Goal: Task Accomplishment & Management: Complete application form

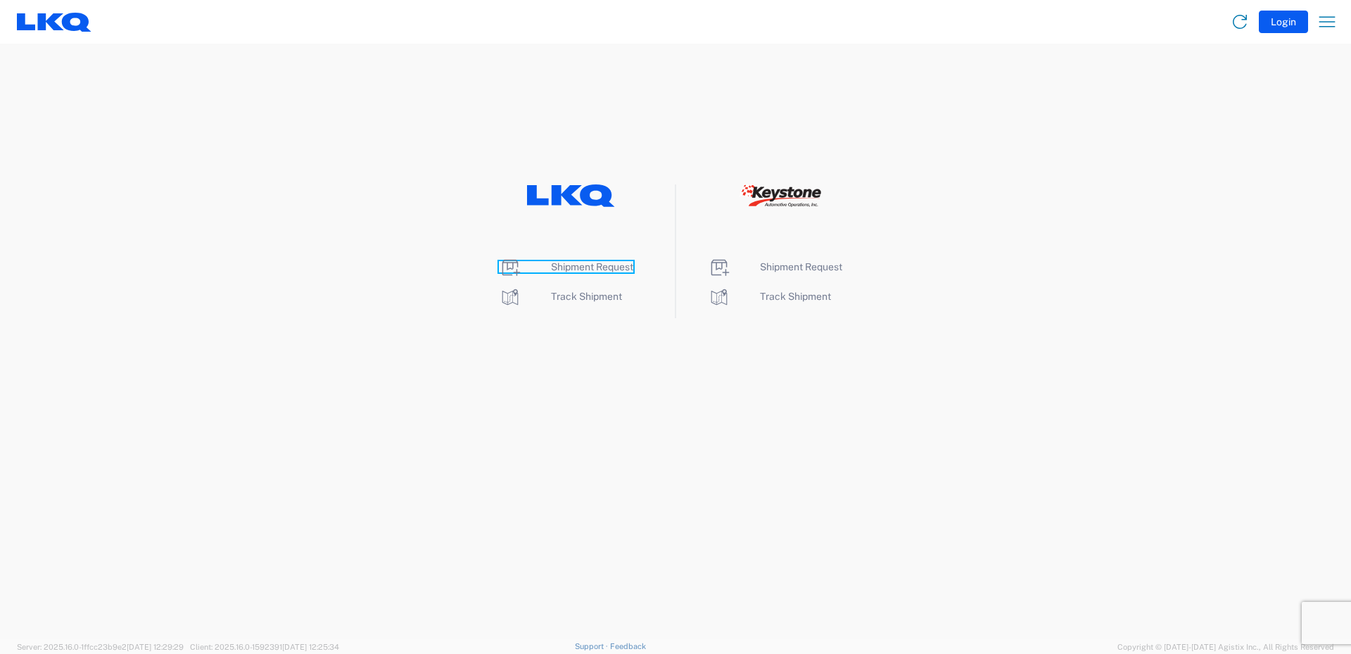
click at [591, 267] on span "Shipment Request" at bounding box center [592, 266] width 82 height 11
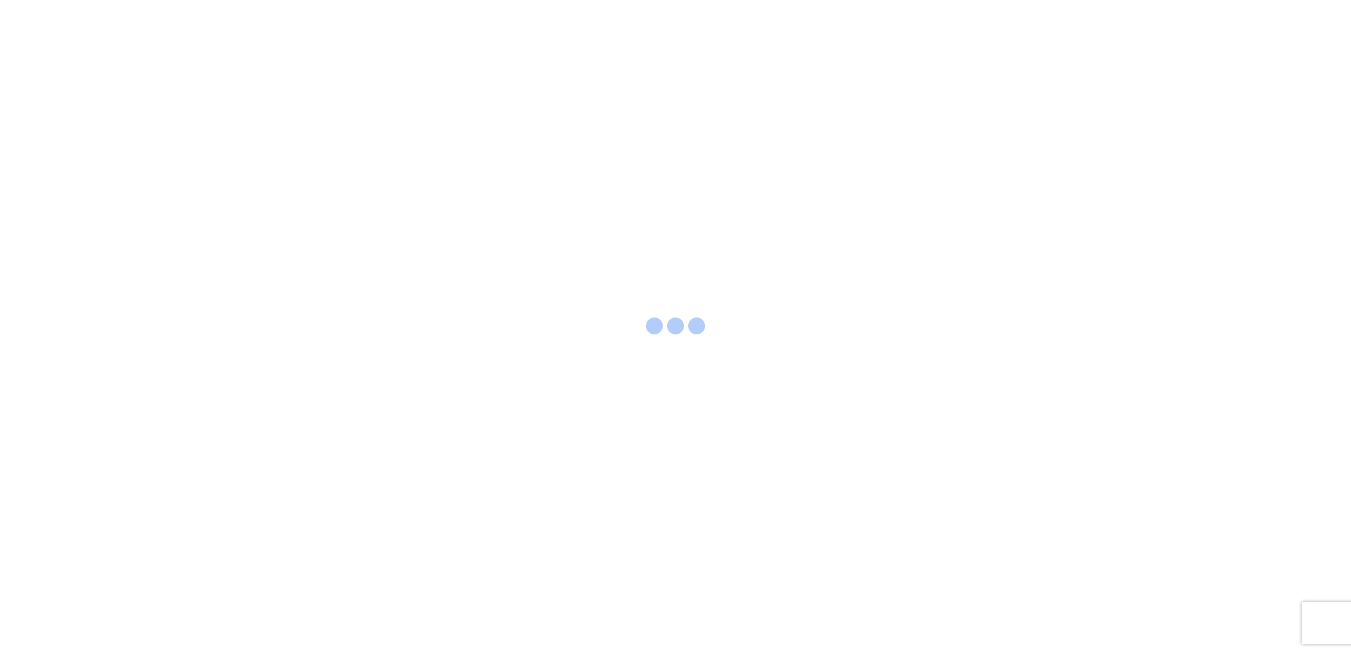
select select "FULL"
select select "LBS"
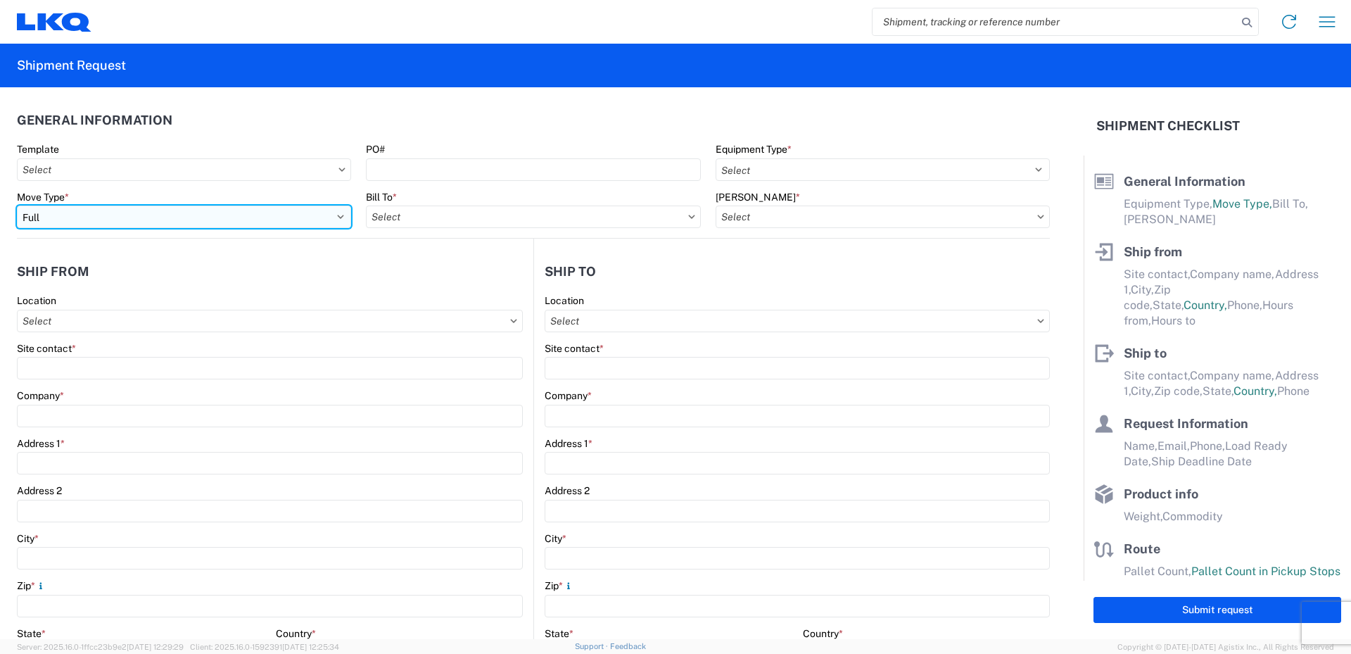
click at [151, 214] on select "Select Full Partial TL" at bounding box center [184, 216] width 334 height 23
select select "PARTIAL_TL"
click at [17, 205] on select "Select Full Partial TL" at bounding box center [184, 216] width 334 height 23
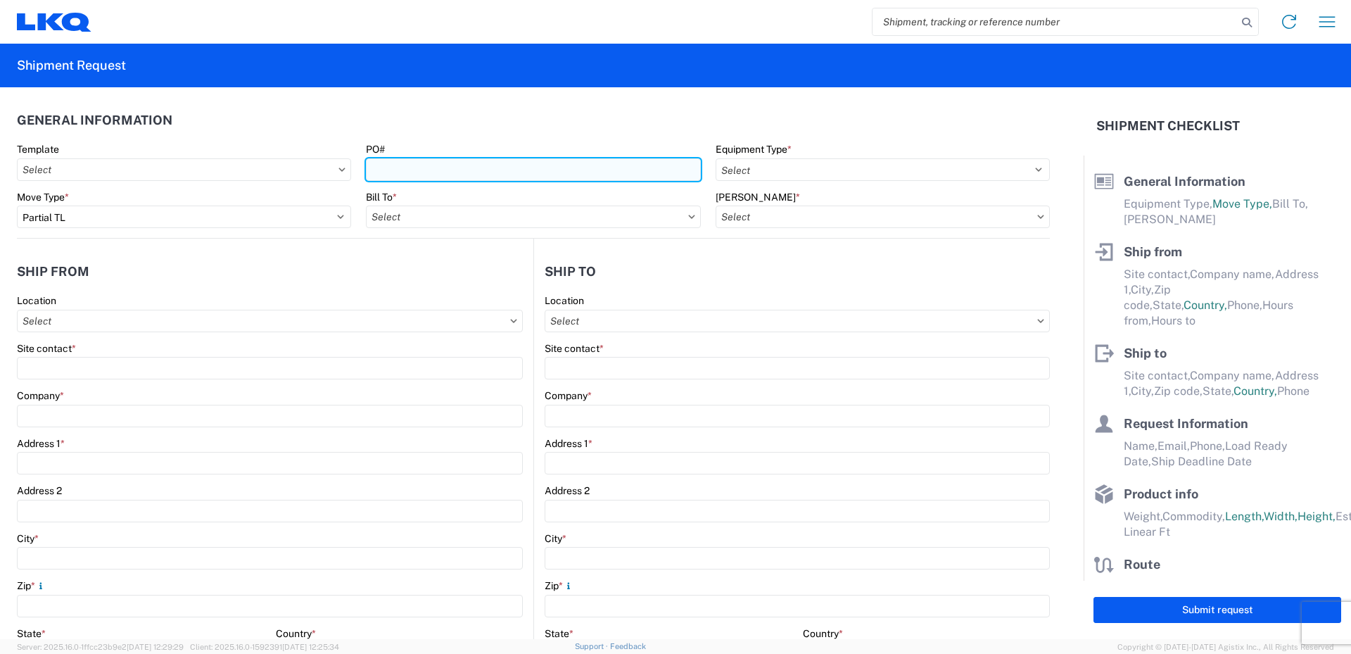
click at [393, 170] on input "PO#" at bounding box center [533, 169] width 334 height 23
type input "52024092-1"
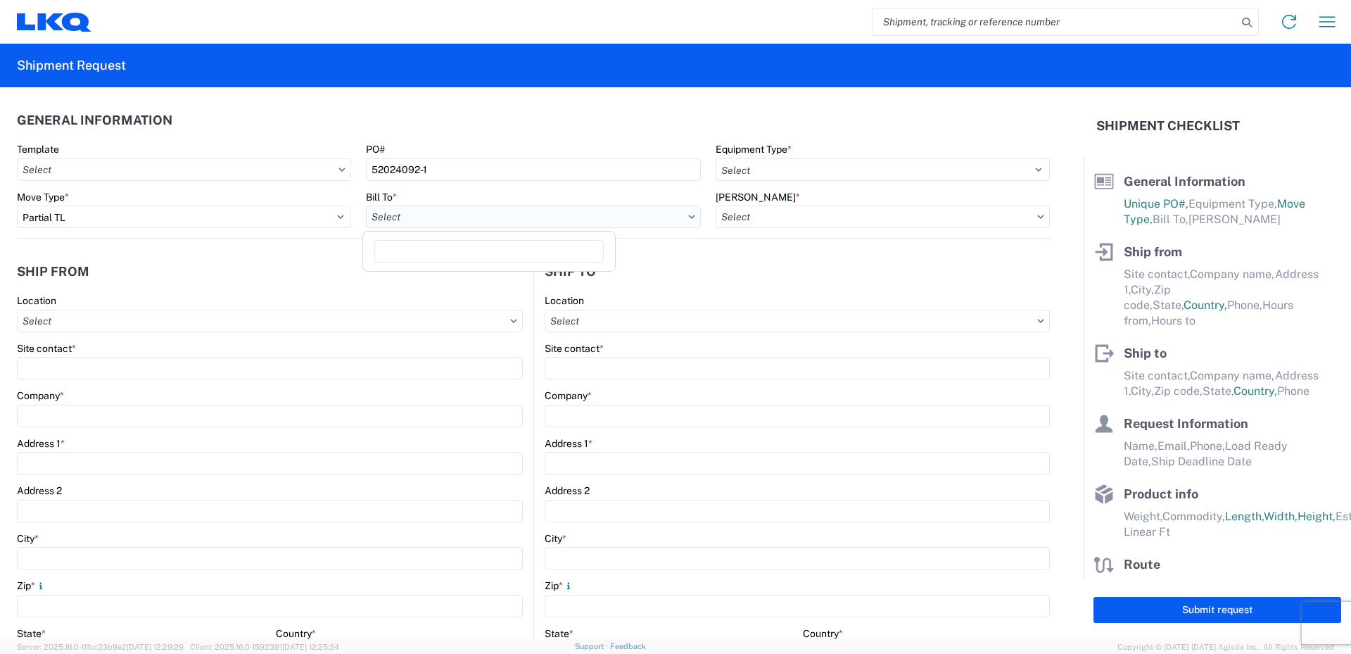
click at [431, 218] on input "Bill To *" at bounding box center [533, 216] width 334 height 23
type input "520"
click at [435, 279] on div "3520 - Grand Prairie" at bounding box center [489, 279] width 246 height 23
type input "3520 - Grand Prairie"
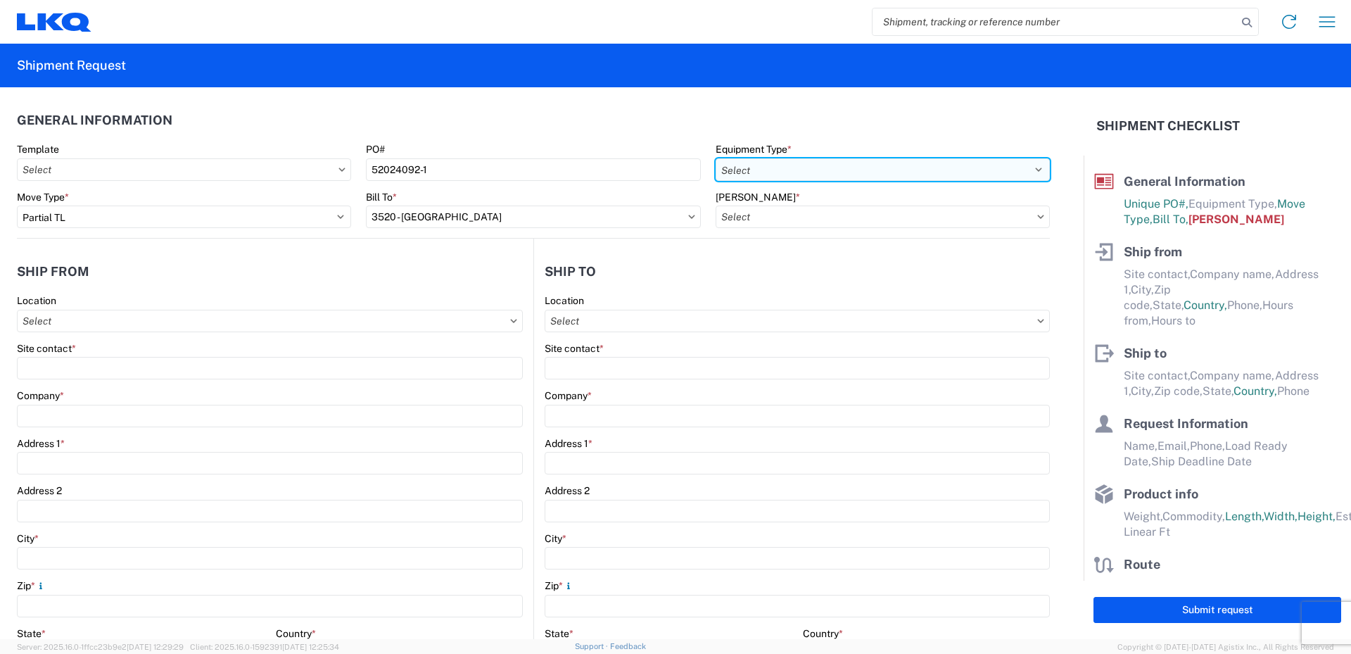
click at [772, 169] on select "Select 53’ Dry Van Flatbed Dropdeck (van) Lowboy (flatbed) Rail" at bounding box center [883, 169] width 334 height 23
select select "STDV"
click at [716, 158] on select "Select 53’ Dry Van Flatbed Dropdeck (van) Lowboy (flatbed) Rail" at bounding box center [883, 169] width 334 height 23
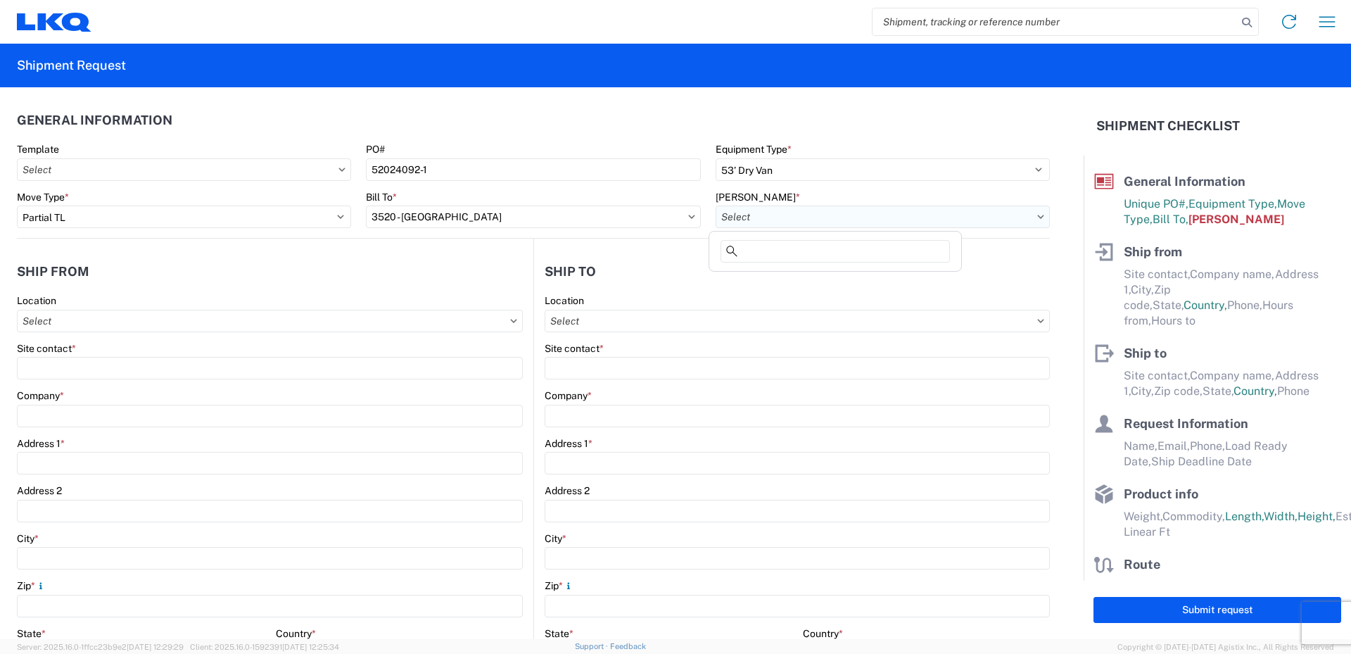
click at [778, 212] on input "Bill Code *" at bounding box center [883, 216] width 334 height 23
click at [778, 300] on div "3520-6300-66000-0000 - 3520 Freight Out" at bounding box center [835, 302] width 246 height 23
type input "3520-6300-66000-0000 - 3520 Freight Out"
click at [55, 319] on input "Location" at bounding box center [270, 321] width 506 height 23
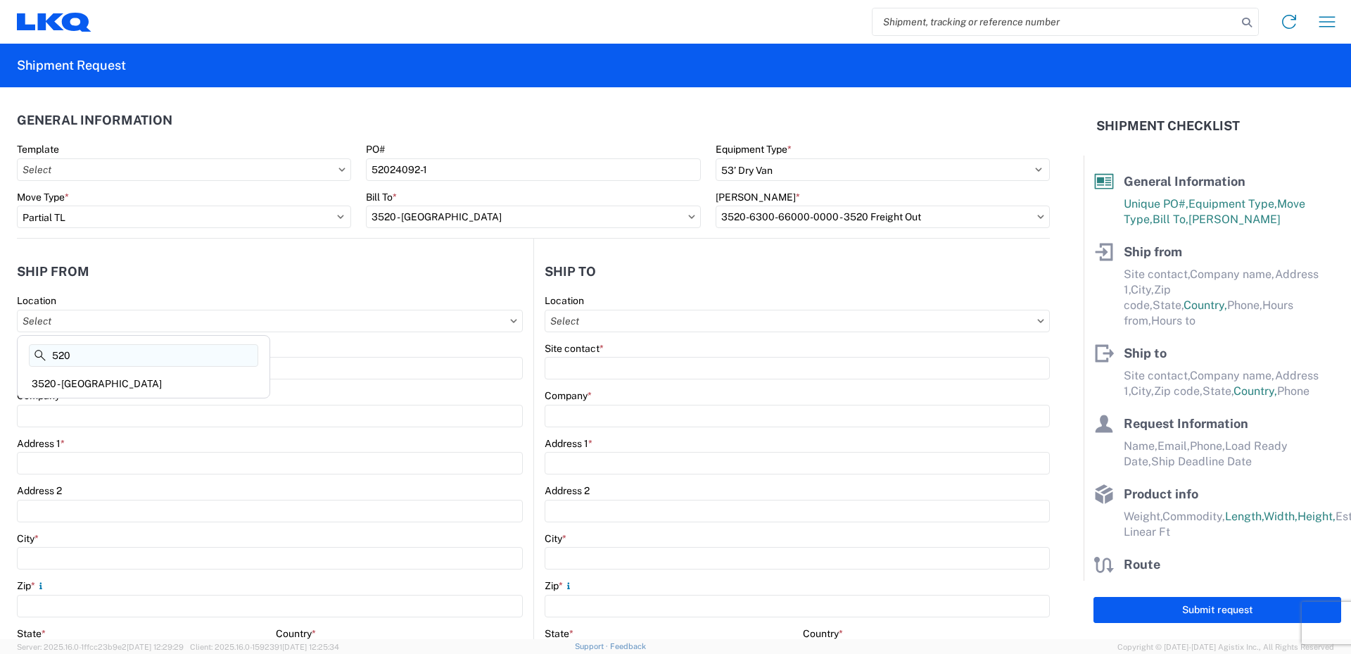
click at [84, 357] on input "520" at bounding box center [143, 355] width 229 height 23
type input "520"
click at [87, 376] on div "3520 - Grand Prairie" at bounding box center [143, 383] width 246 height 23
type input "3520 - Grand Prairie"
type input "FinishMaster Grand Prairie"
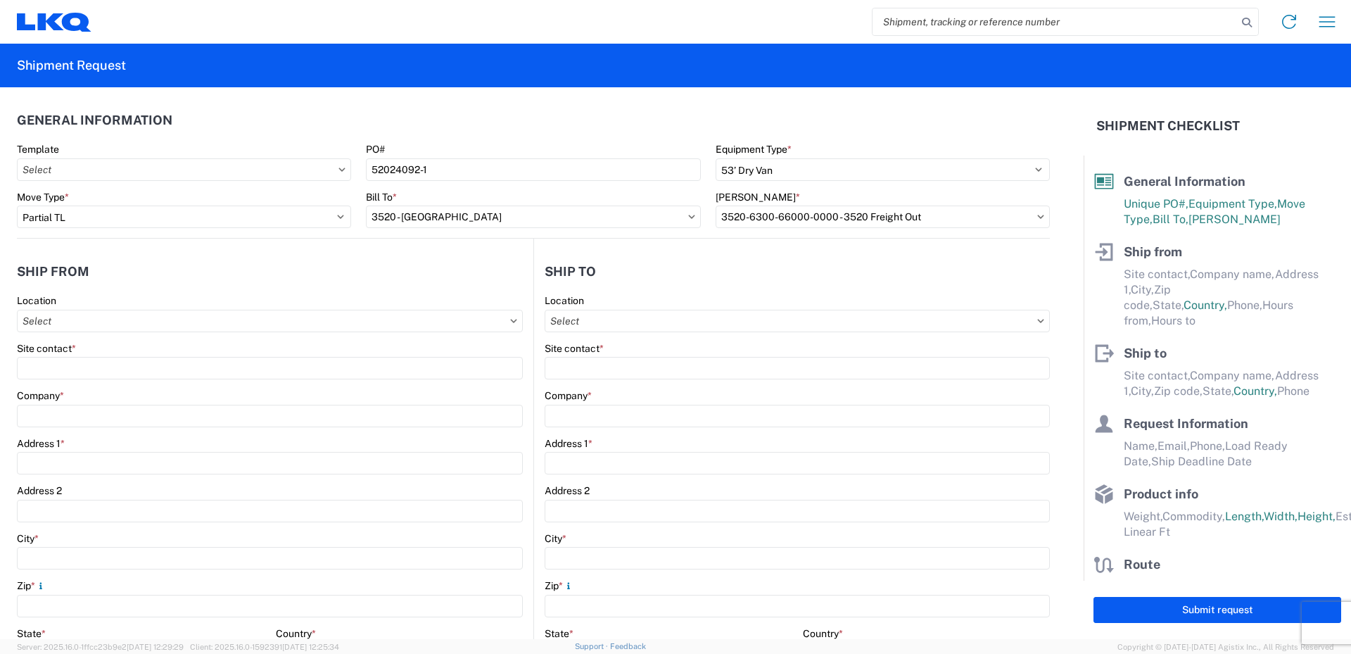
type input "4003 Grand Lakes Way"
type input "Suite 200"
type input "Grand Prairie"
type input "75050"
select select "TX"
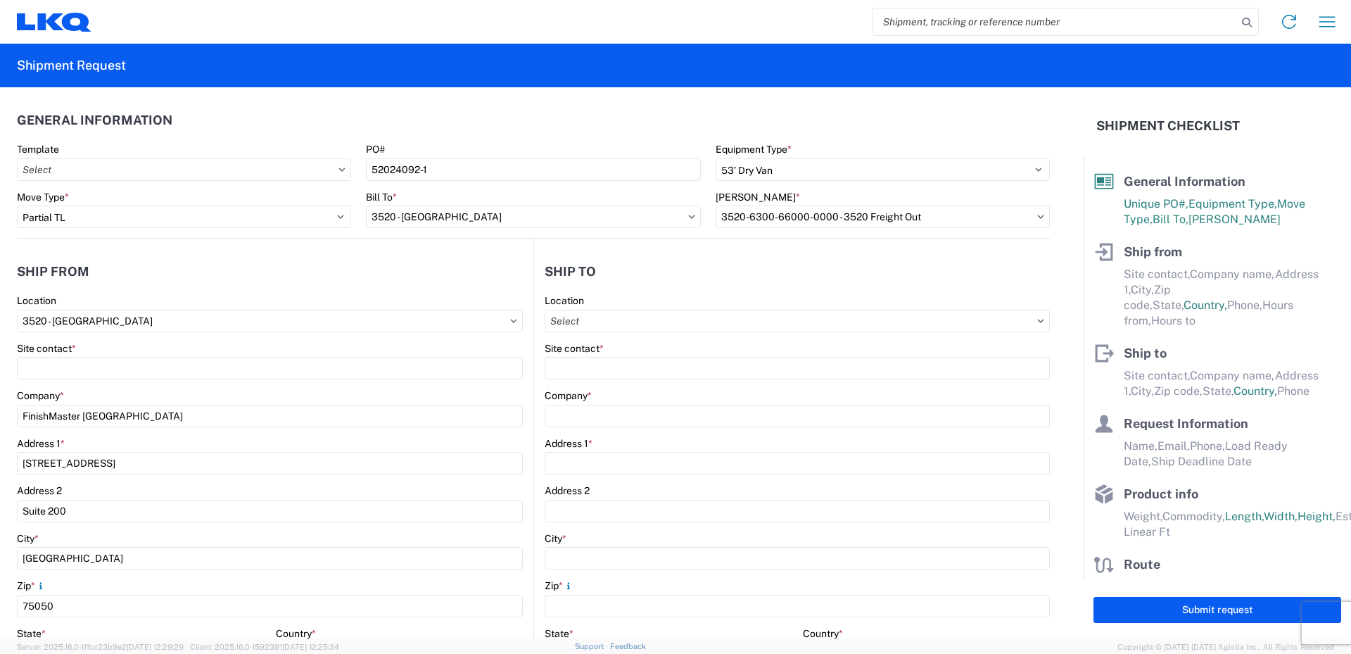
select select "US"
type input "08:00"
type input "14:00"
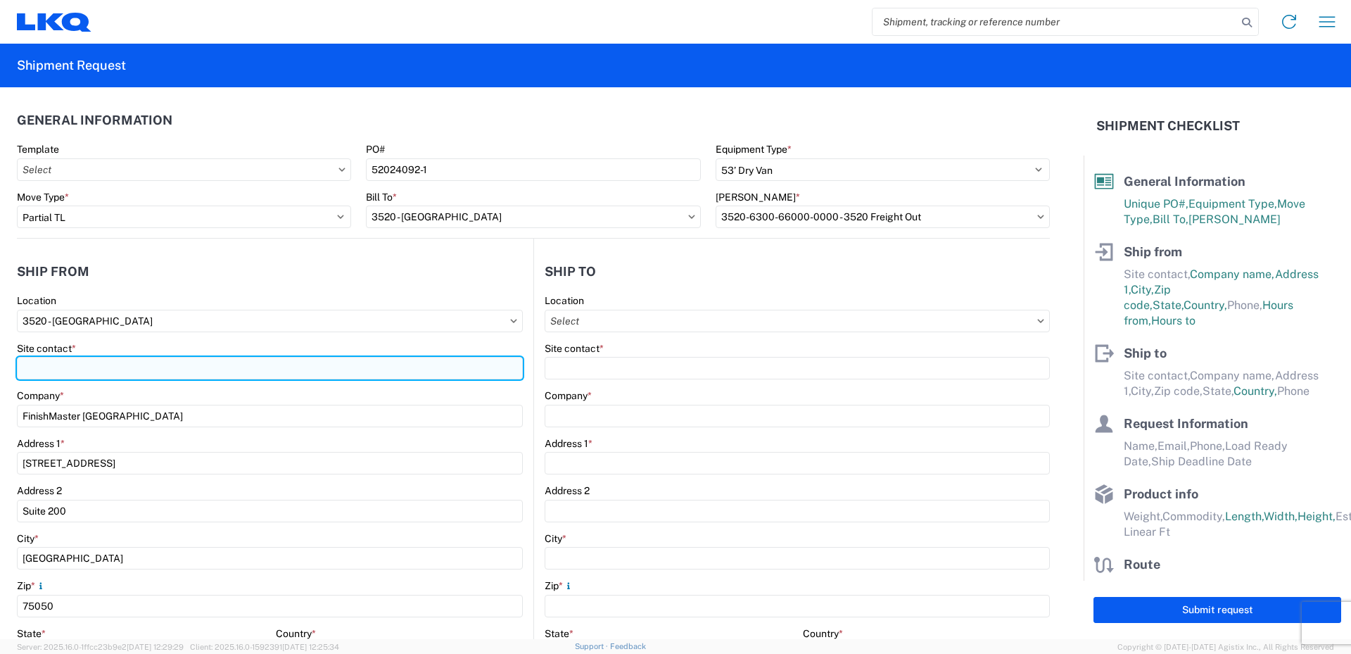
click at [59, 370] on input "Site contact *" at bounding box center [270, 368] width 506 height 23
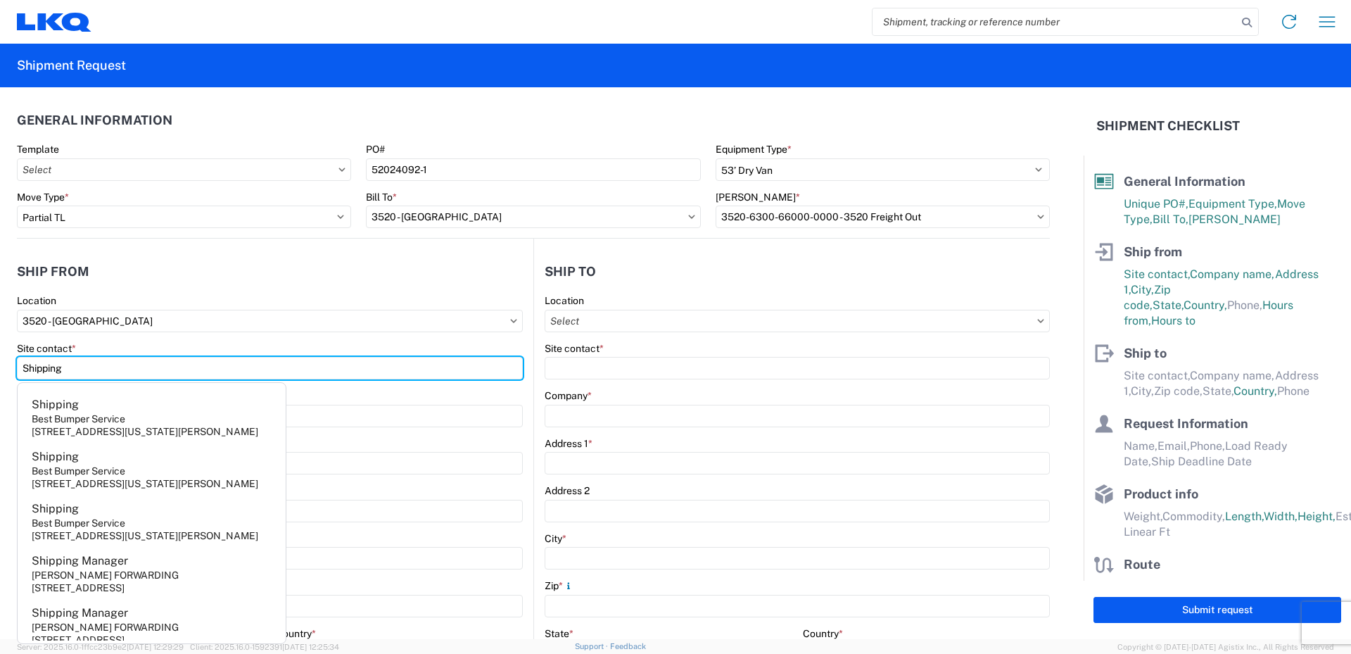
type input "Shipping"
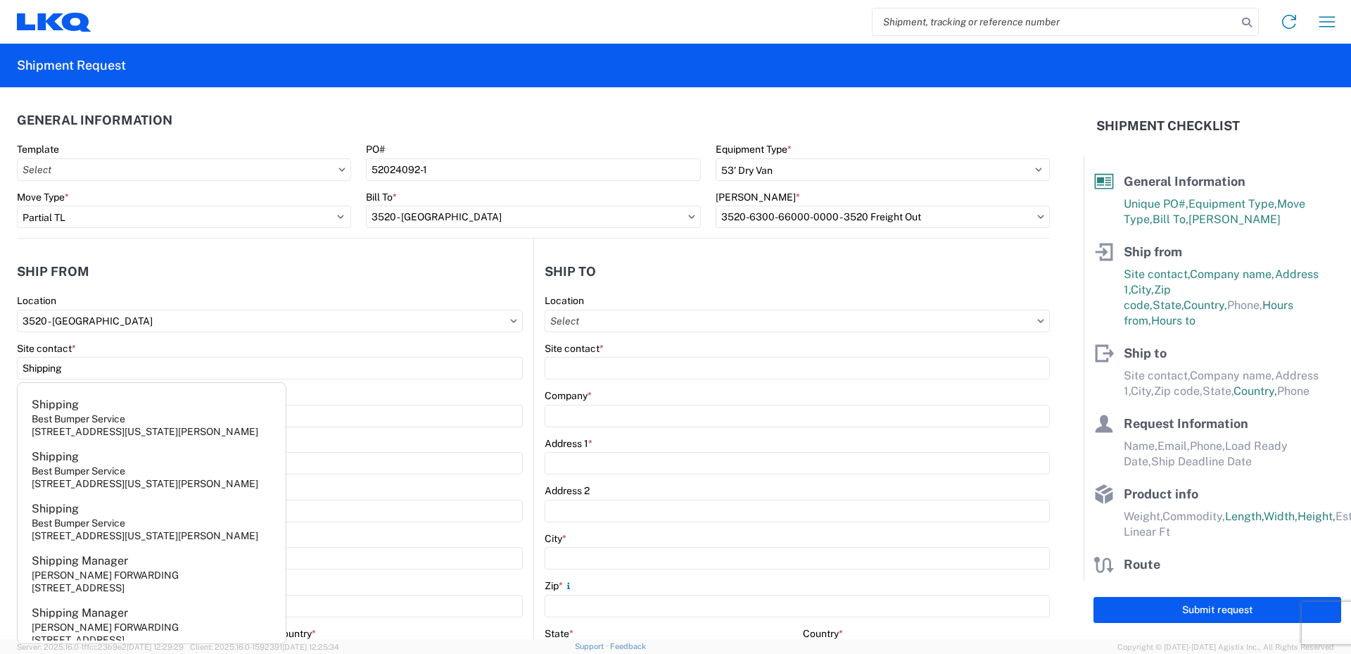
click at [336, 393] on div "Company *" at bounding box center [270, 395] width 506 height 13
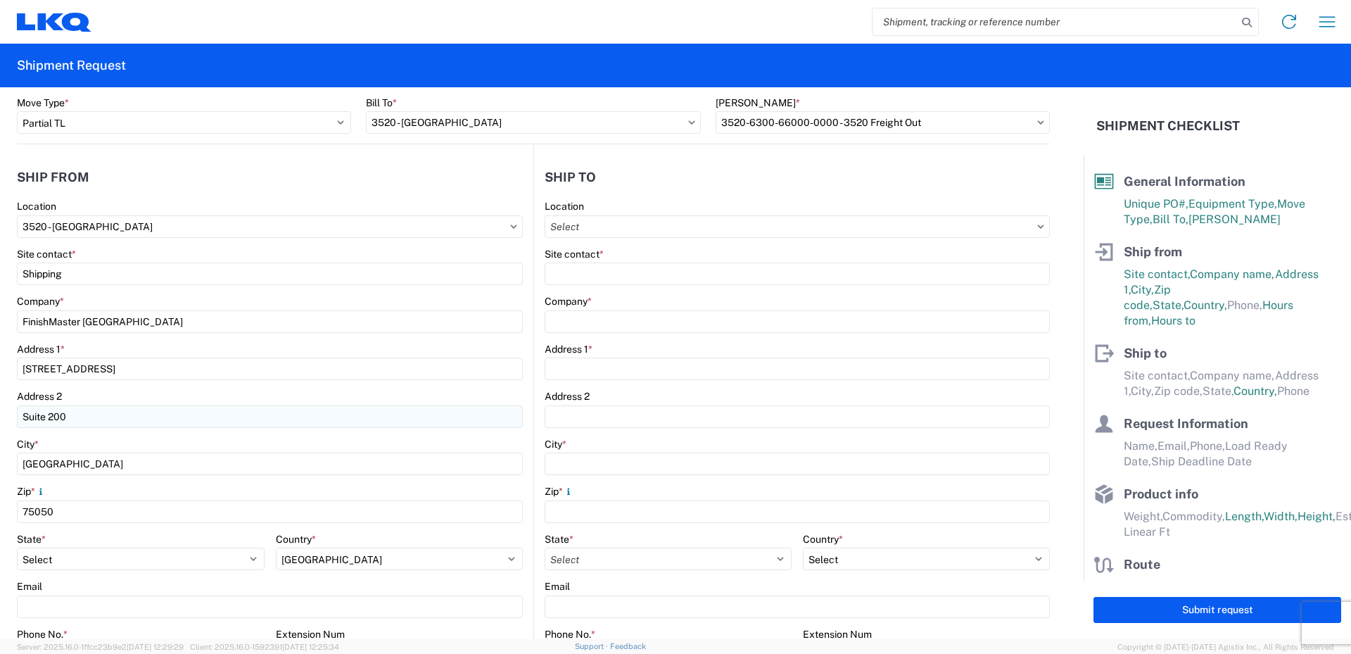
scroll to position [211, 0]
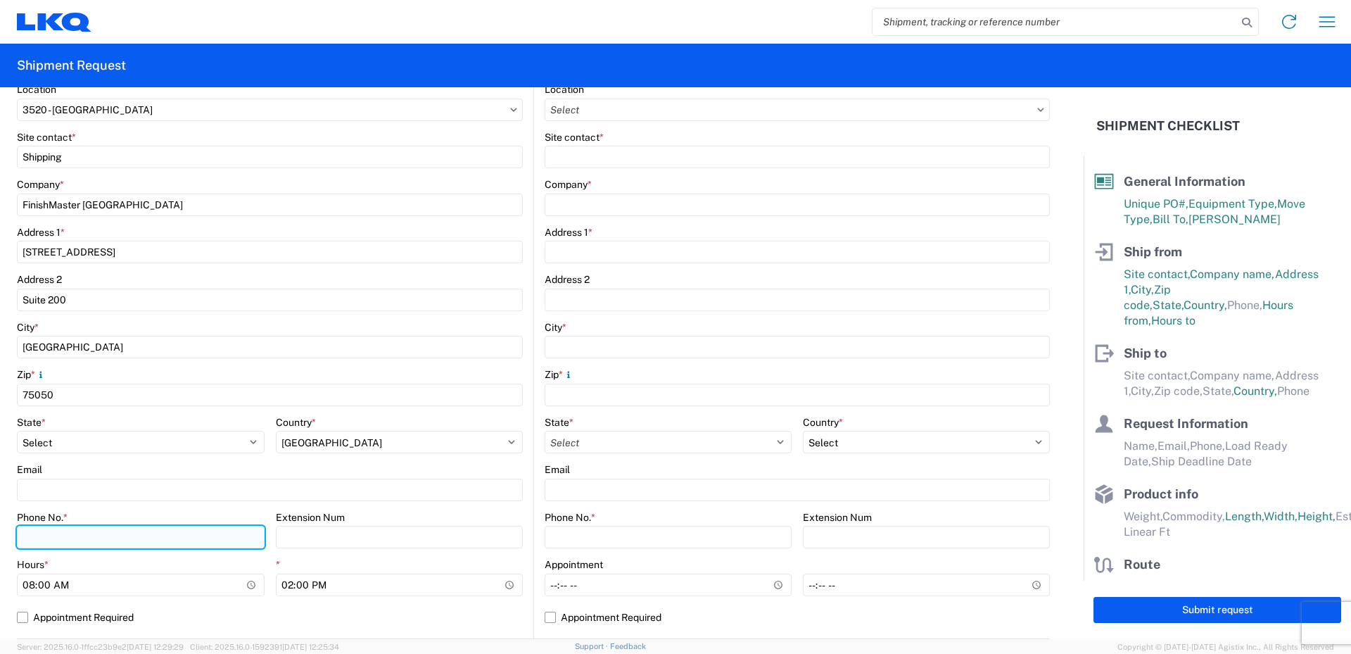
click at [58, 534] on input "Phone No. *" at bounding box center [141, 537] width 248 height 23
type input "469-540-7041"
click at [144, 511] on div "Phone No. *" at bounding box center [141, 517] width 248 height 13
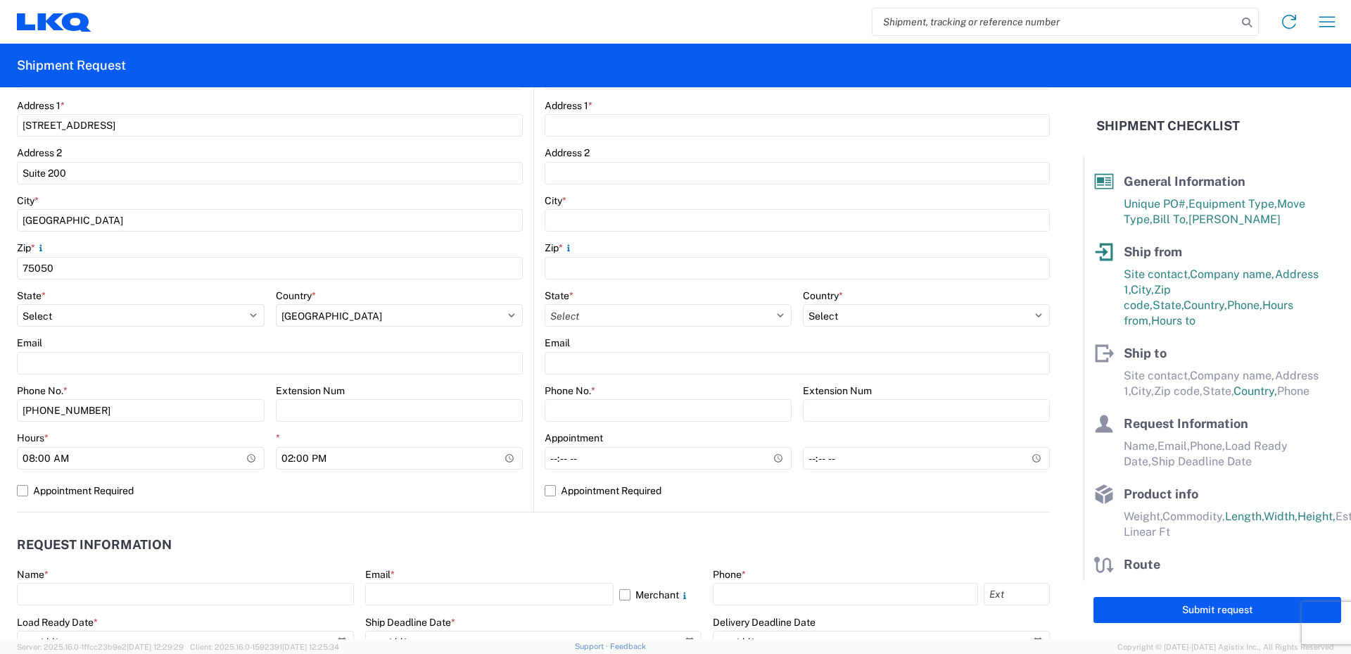
scroll to position [352, 0]
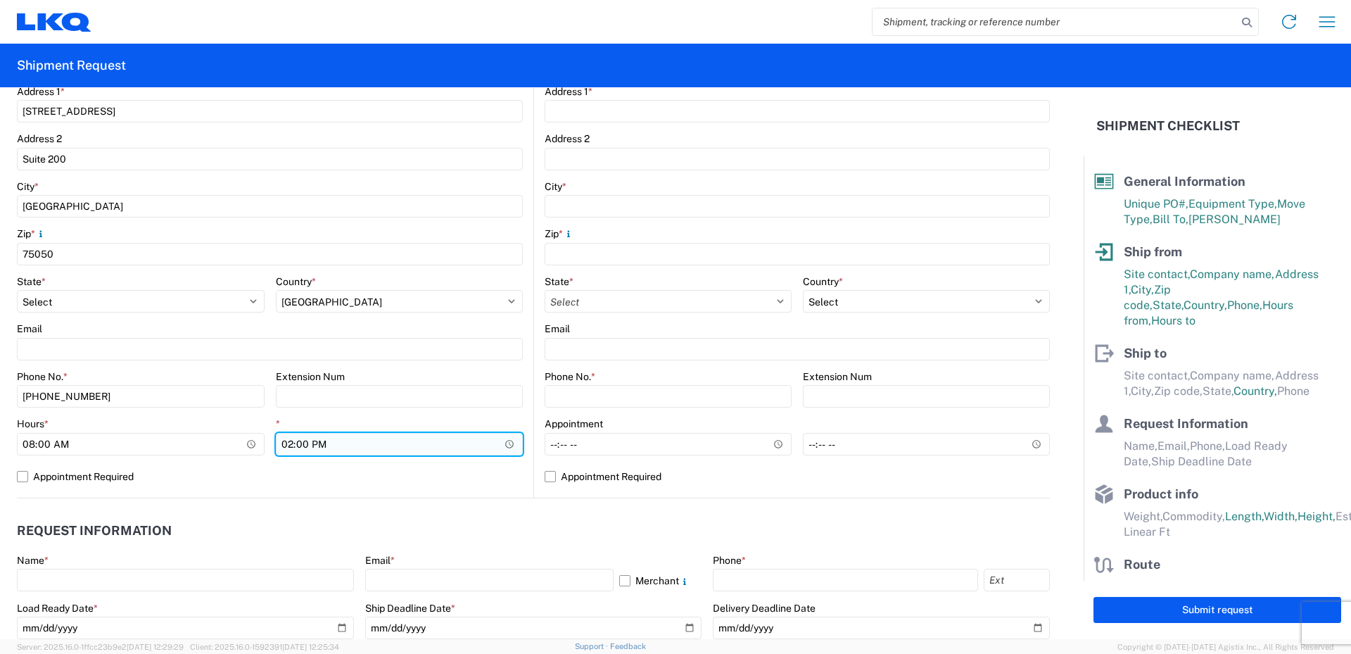
click at [288, 443] on input "14:00" at bounding box center [400, 444] width 248 height 23
type input "18:00"
click at [341, 410] on agx-form-control-wrapper-v2 "Extension Num" at bounding box center [400, 394] width 248 height 48
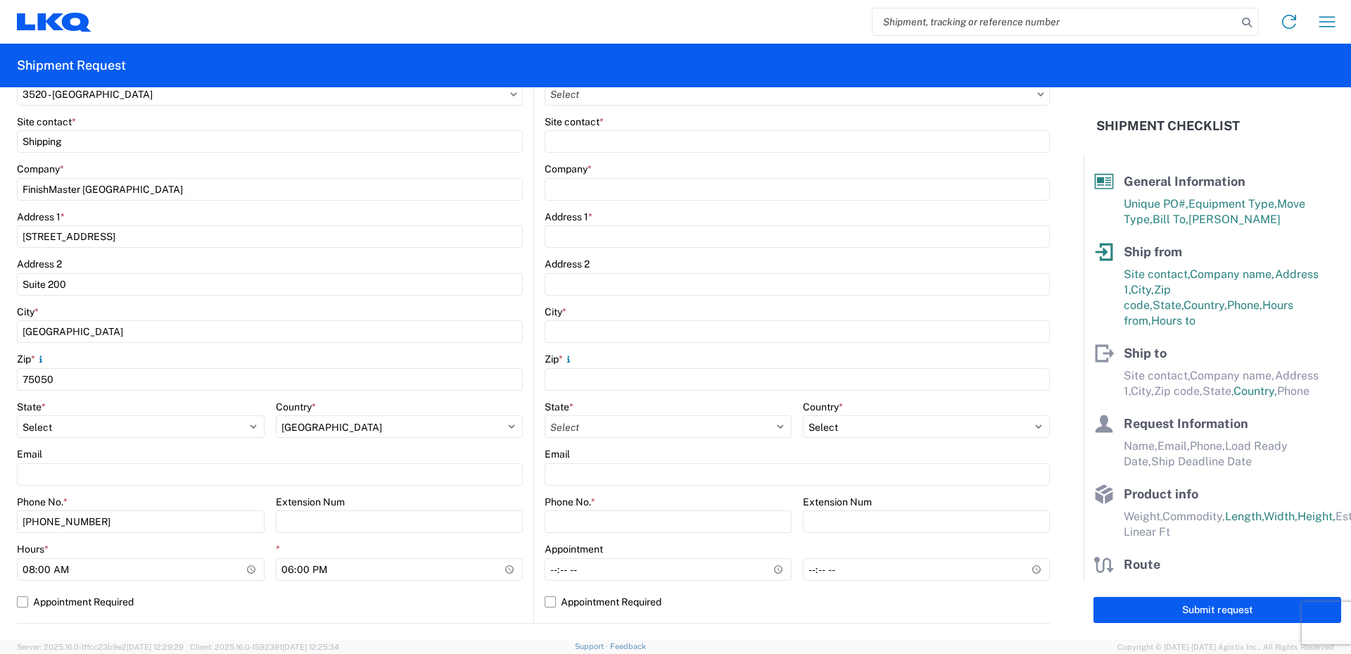
scroll to position [0, 0]
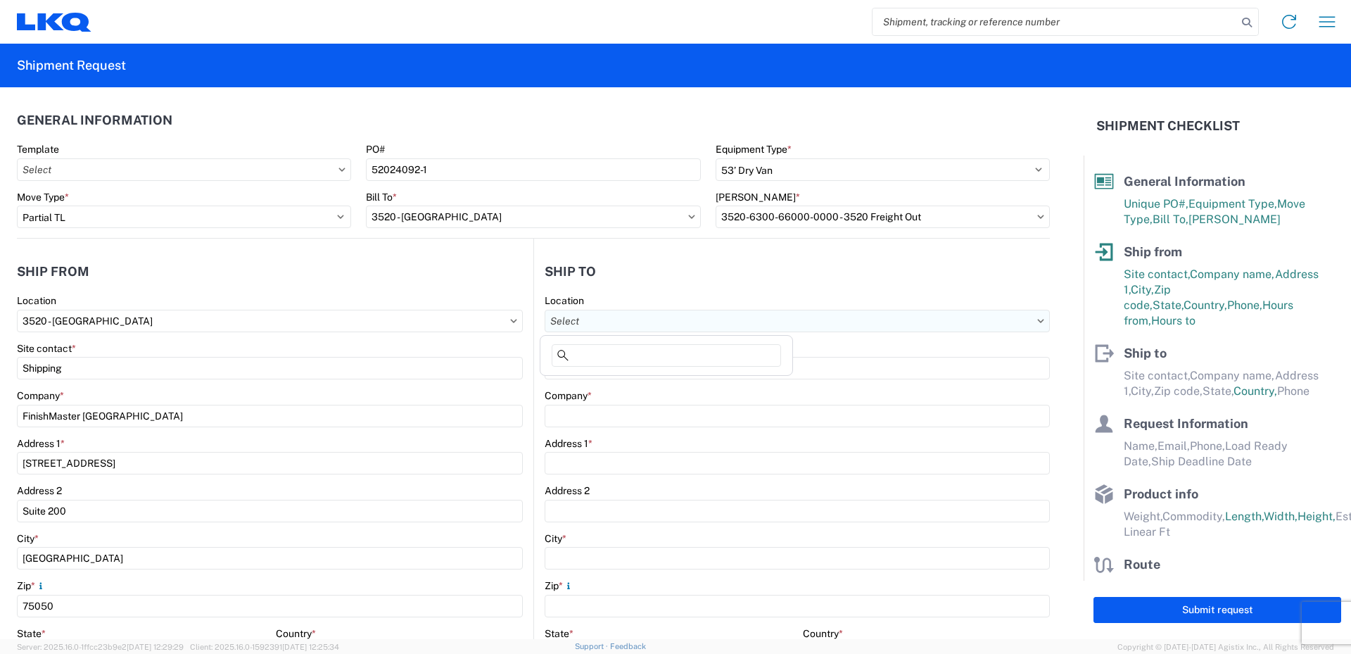
click at [629, 322] on input "Location" at bounding box center [797, 321] width 505 height 23
type input "091"
click at [752, 281] on header "Ship to" at bounding box center [792, 271] width 516 height 32
click at [602, 321] on input "Location" at bounding box center [797, 321] width 505 height 23
type input "091"
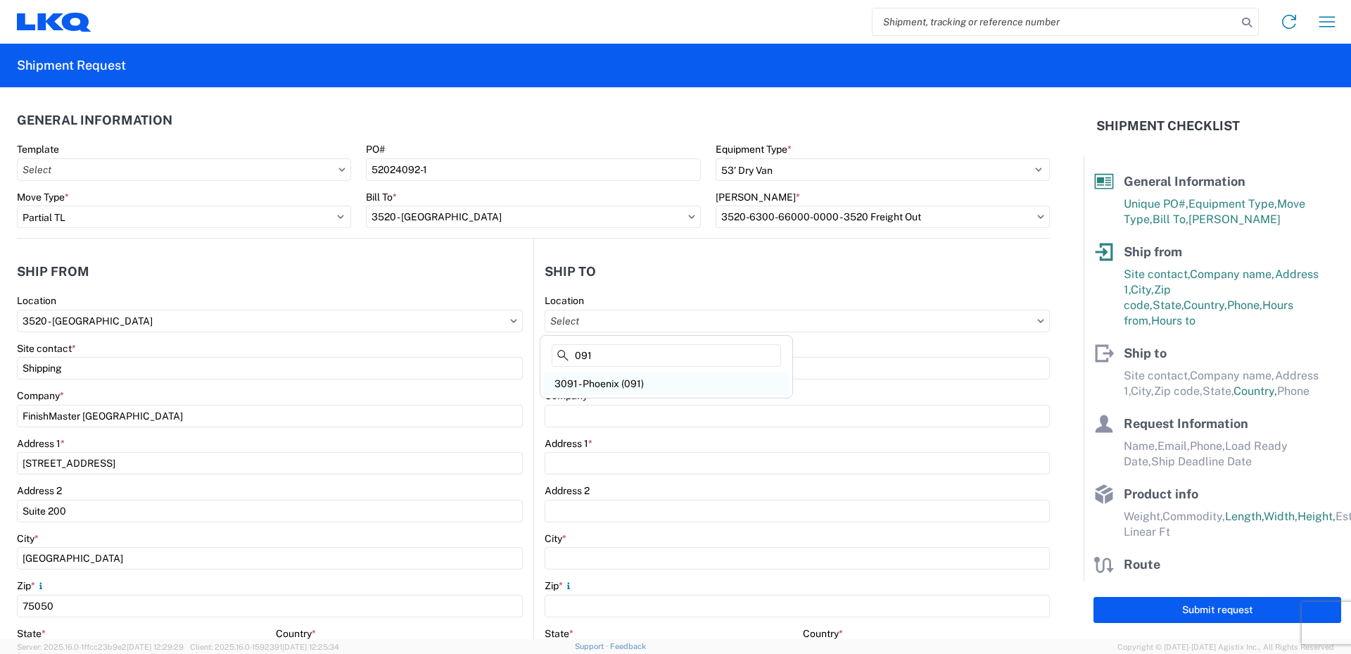
click at [594, 379] on div "3091 - Phoenix (091)" at bounding box center [666, 383] width 246 height 23
type input "3091 - Phoenix (091)"
type input "LKQ Corporation"
type input "5670 S 32nd Street"
type input "Phoenix"
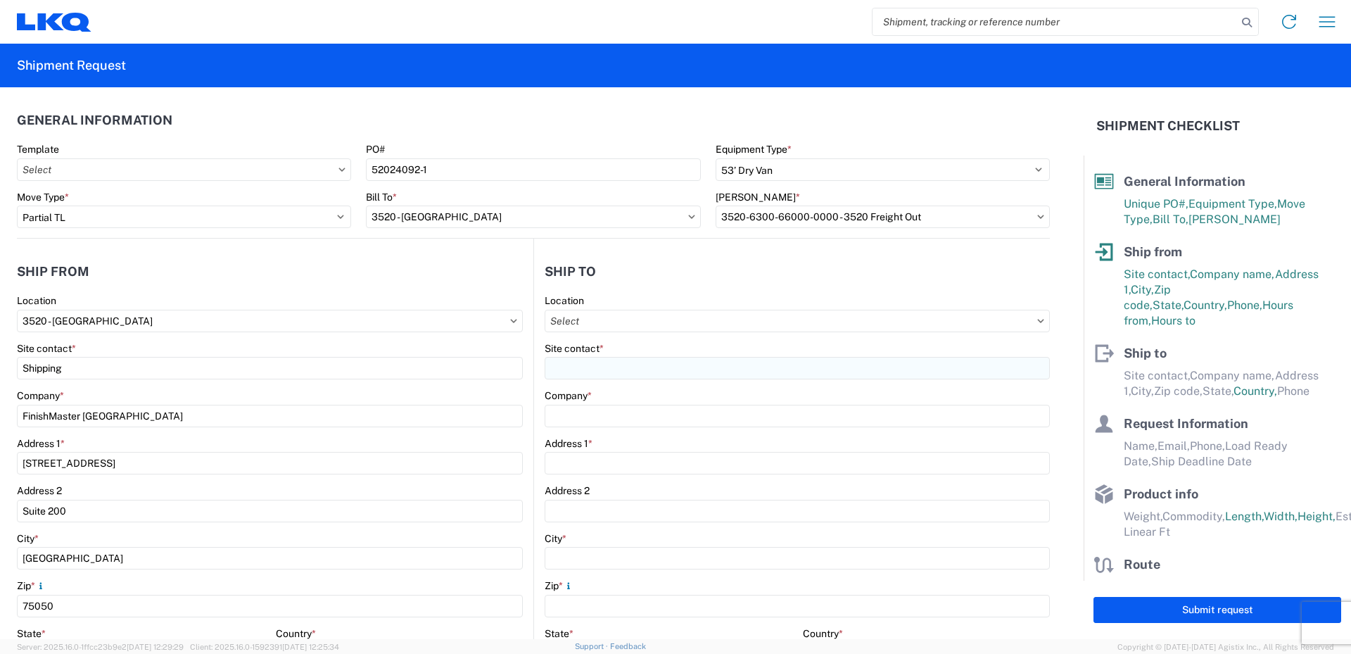
type input "85040"
select select "US"
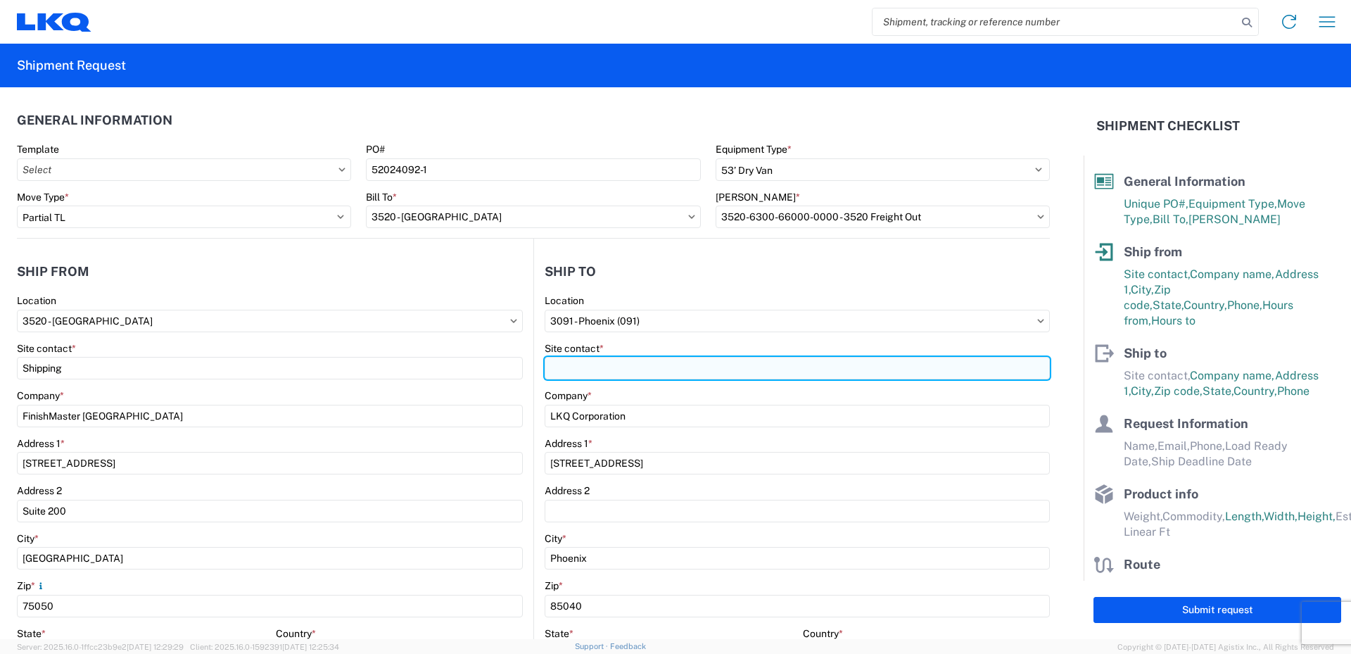
click at [598, 364] on input "Site contact *" at bounding box center [797, 368] width 505 height 23
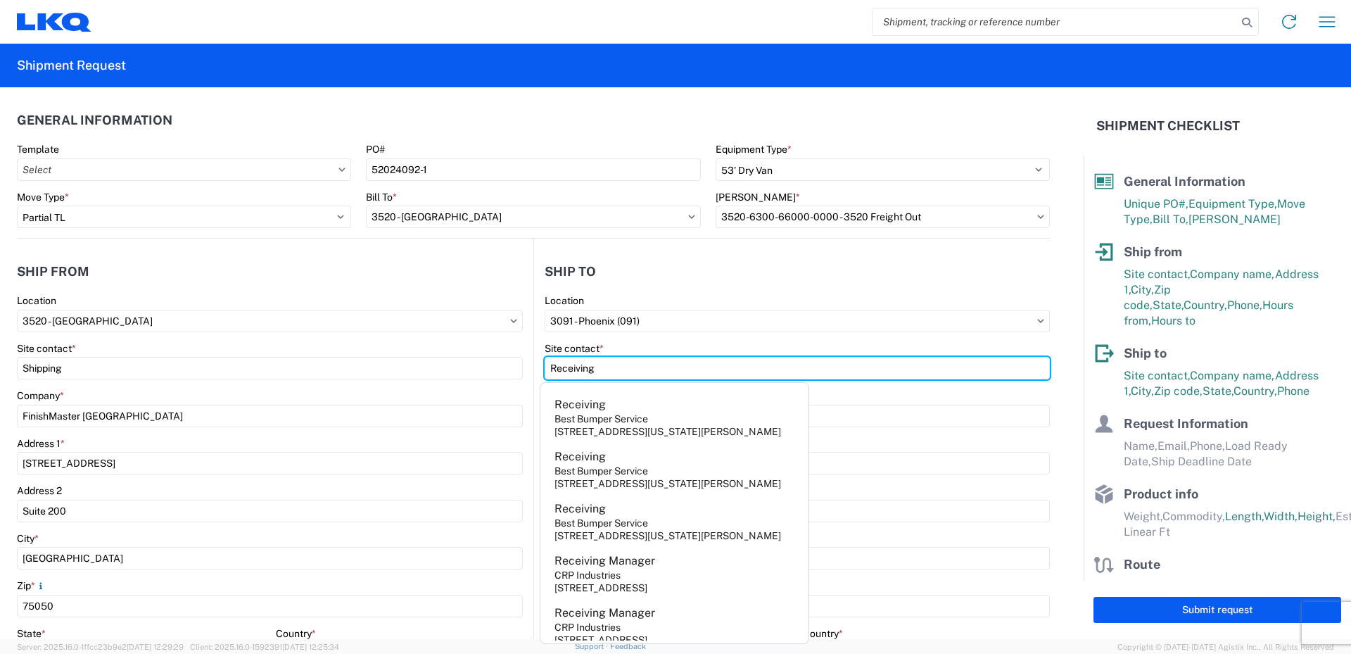
type input "Receiving"
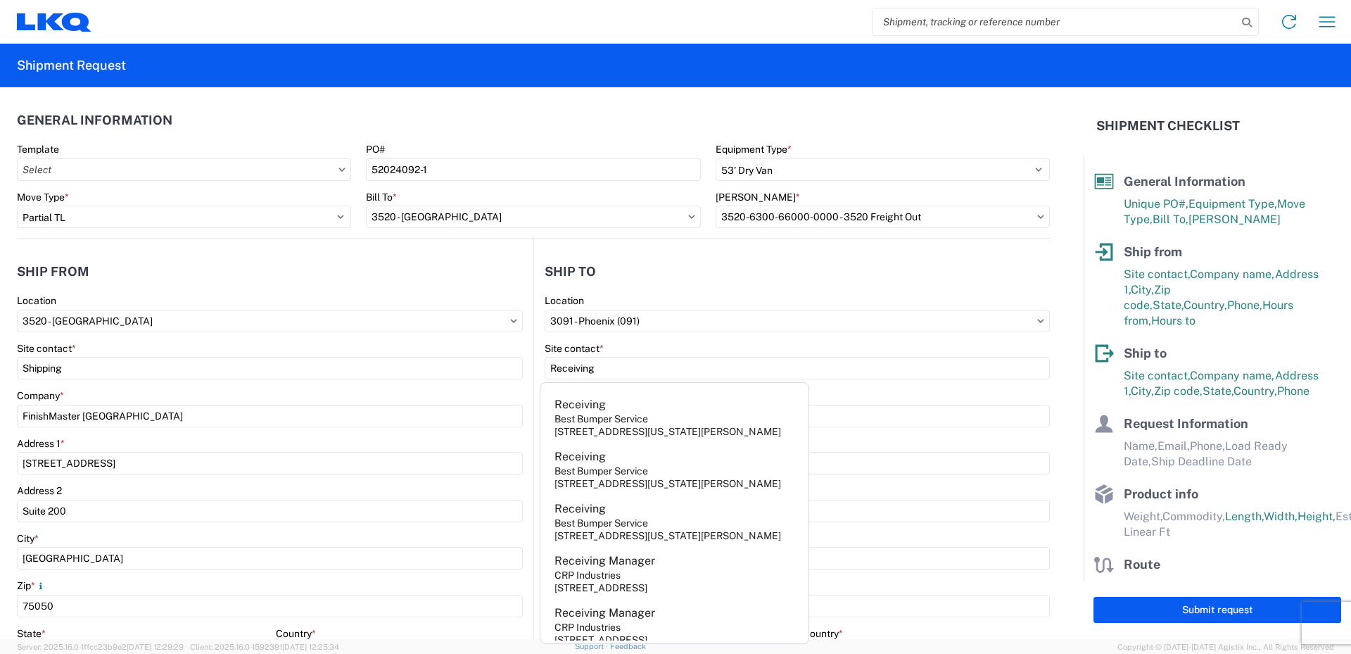
click at [661, 339] on agx-form-control-wrapper-v2 "Location 3091 - Phoenix (091)" at bounding box center [797, 318] width 505 height 48
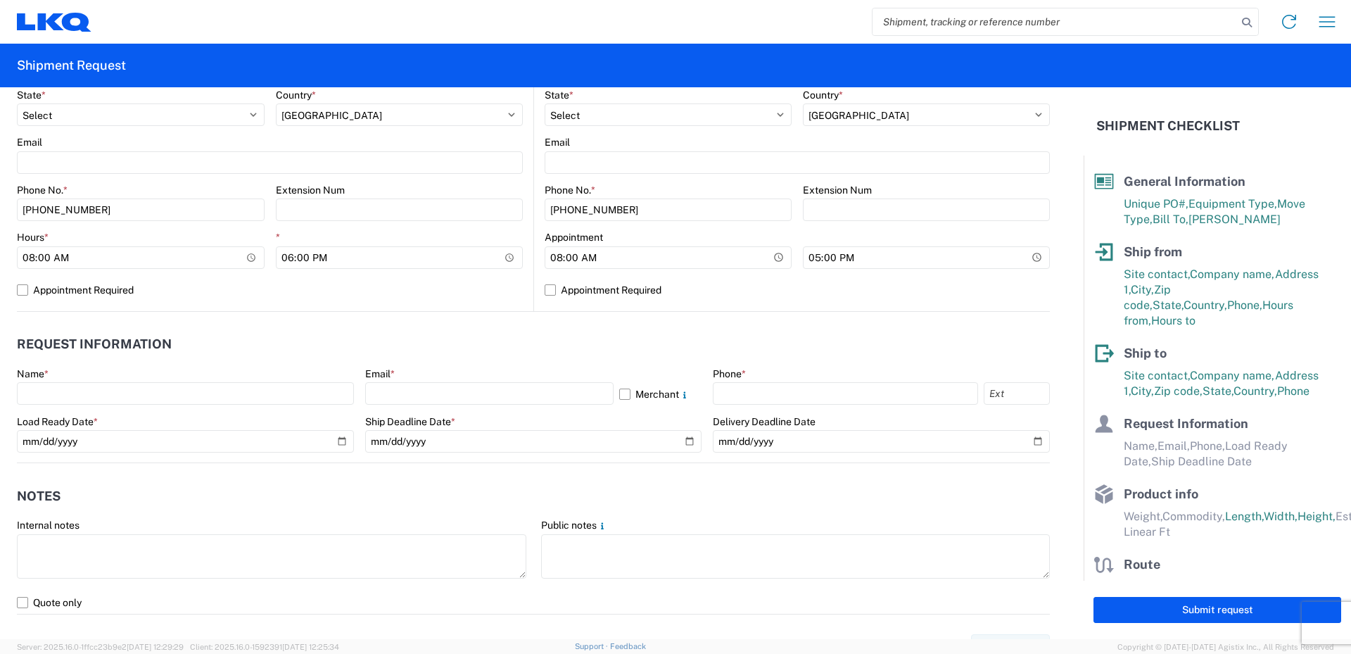
scroll to position [563, 0]
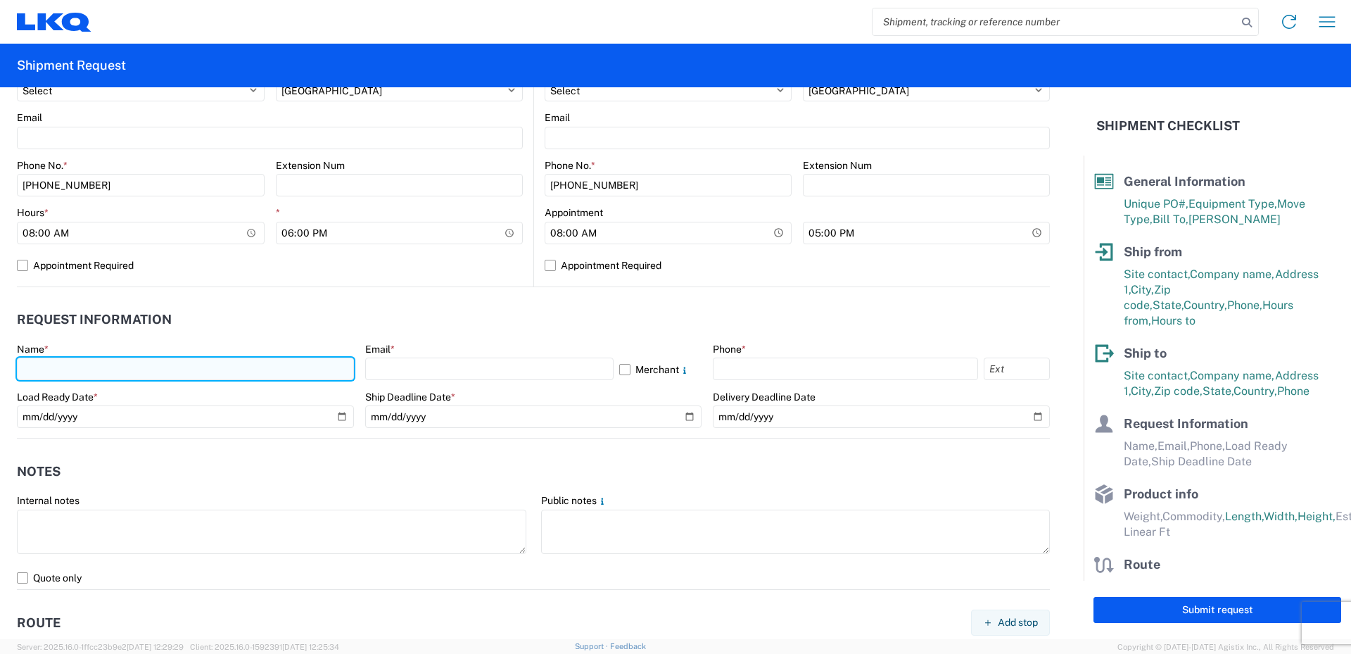
click at [35, 367] on input "text" at bounding box center [185, 368] width 337 height 23
type input "Vance Prince"
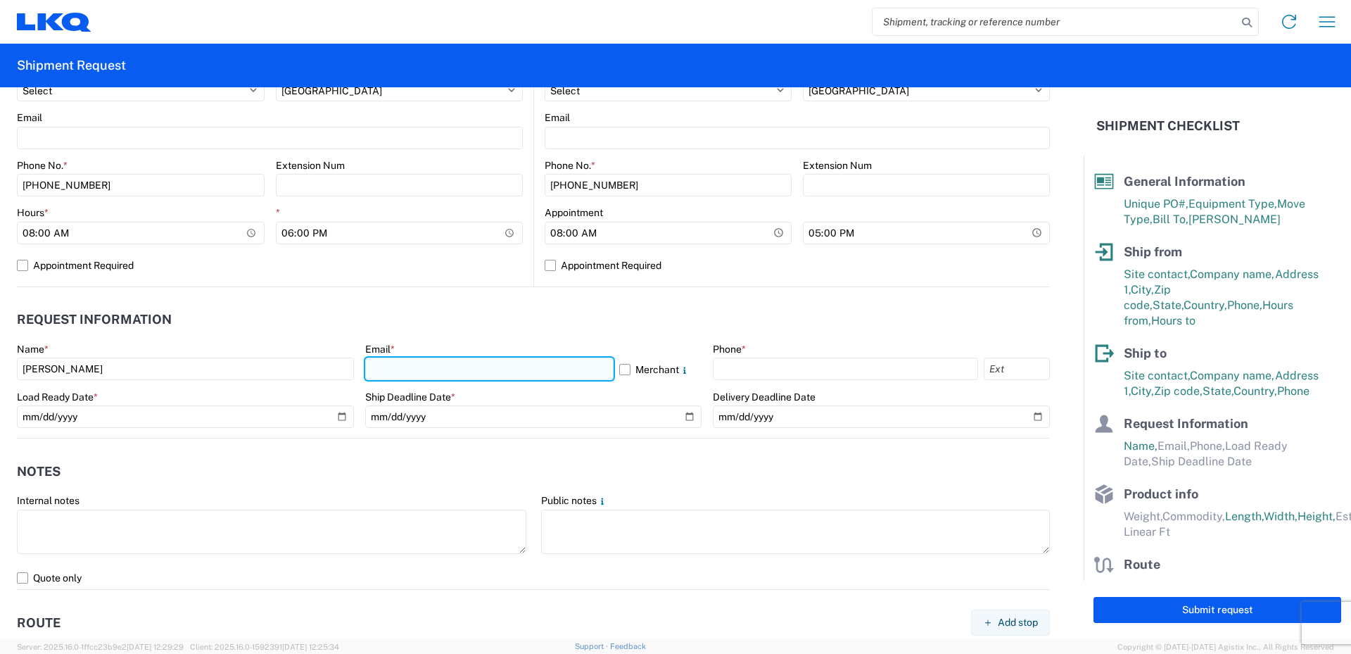
click at [380, 369] on input "text" at bounding box center [489, 368] width 248 height 23
type input "vxprince@lkqcorp.com"
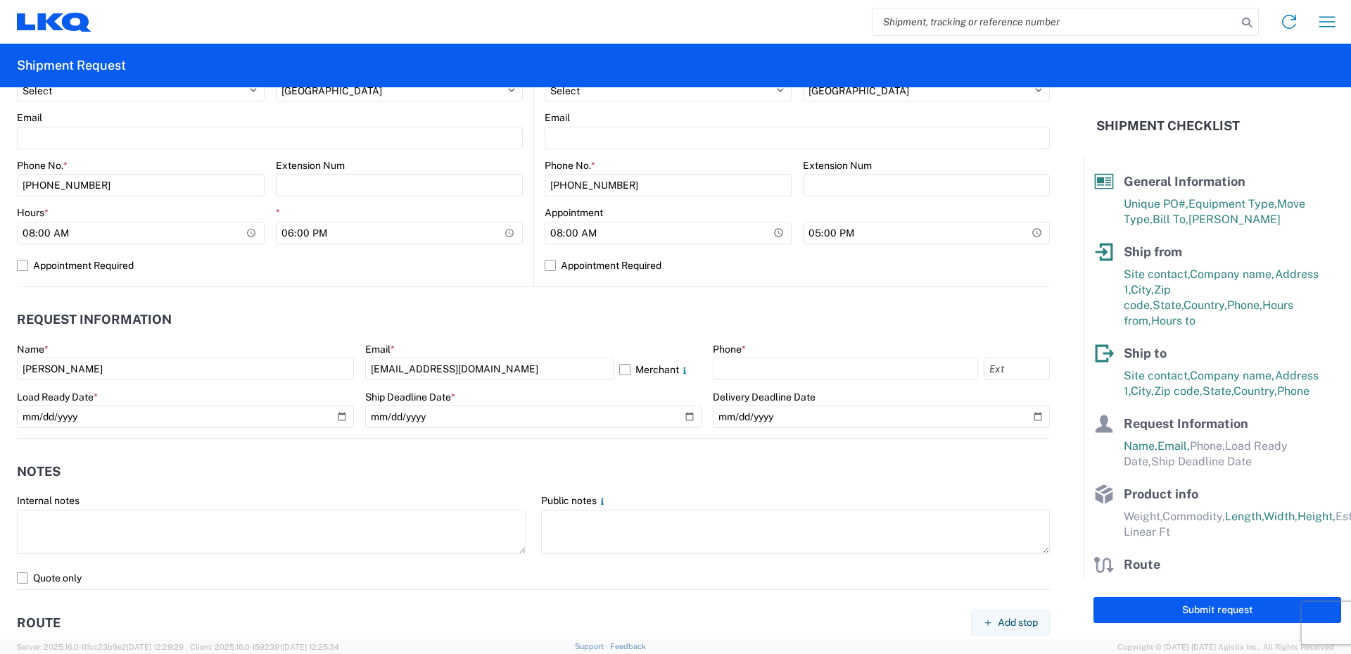
click at [495, 353] on div "Email *" at bounding box center [533, 349] width 337 height 13
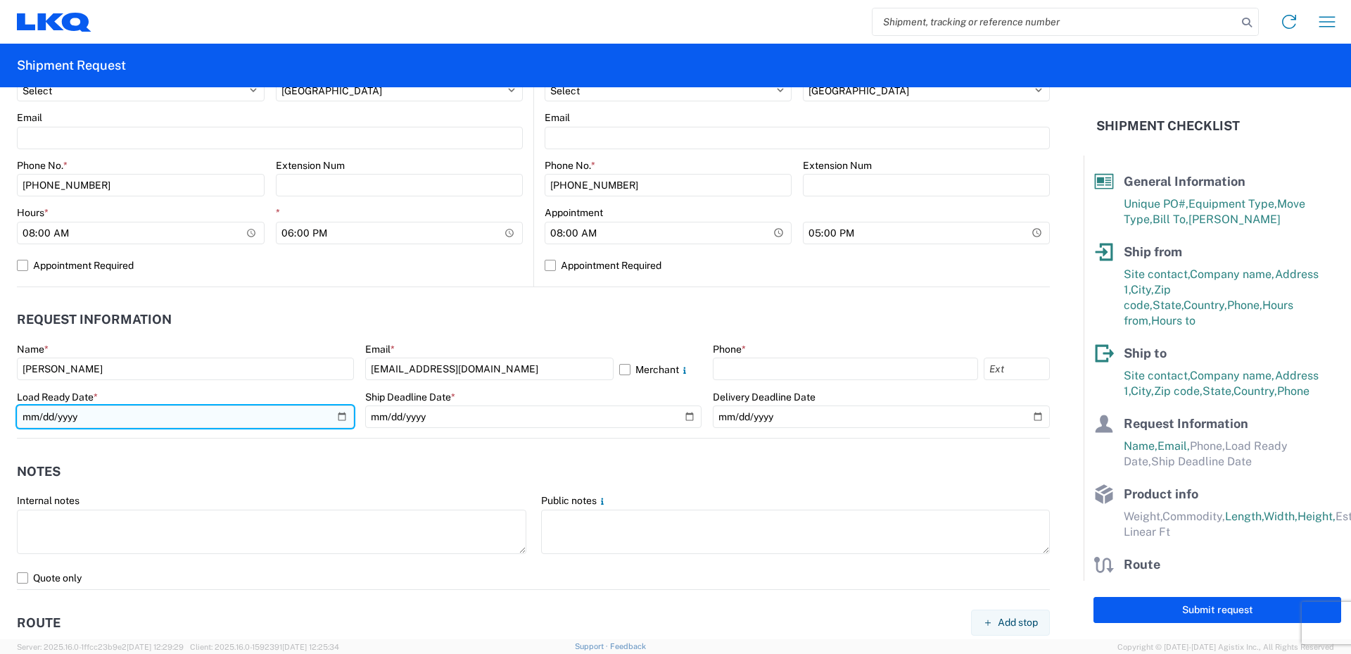
click at [338, 417] on input "date" at bounding box center [185, 416] width 337 height 23
type input "2025-08-15"
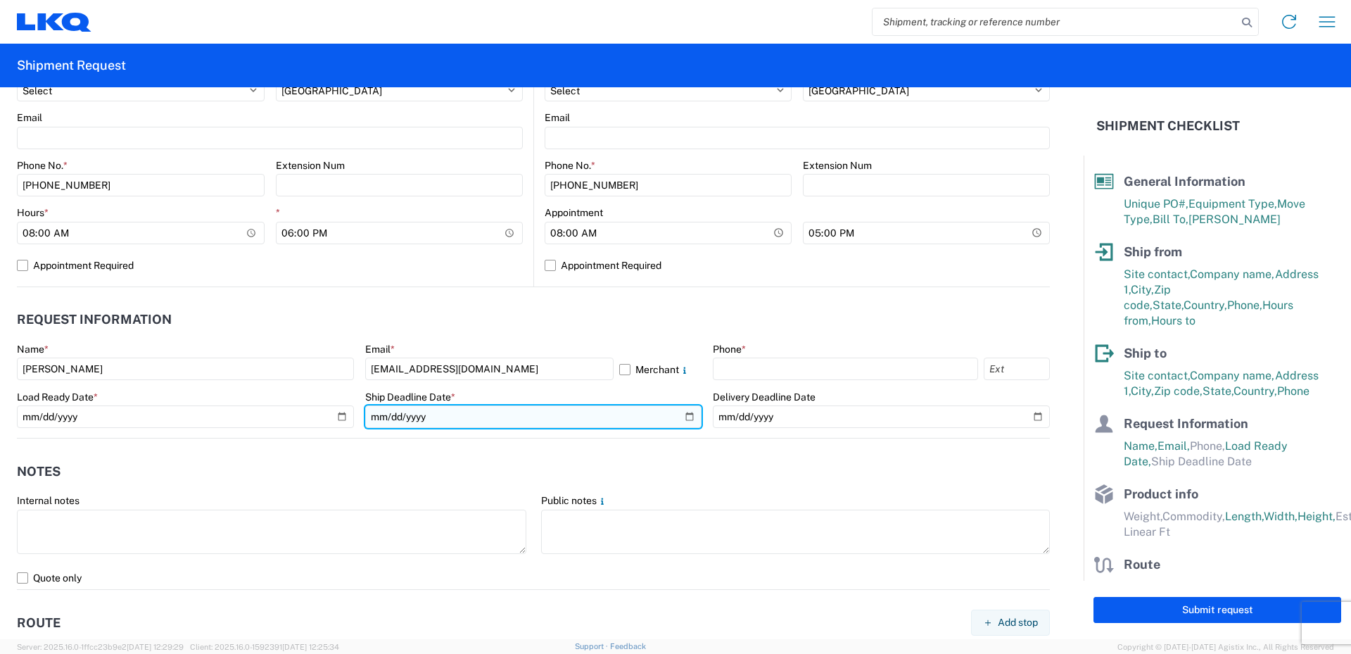
click at [685, 415] on input "date" at bounding box center [533, 416] width 337 height 23
type input "2025-08-15"
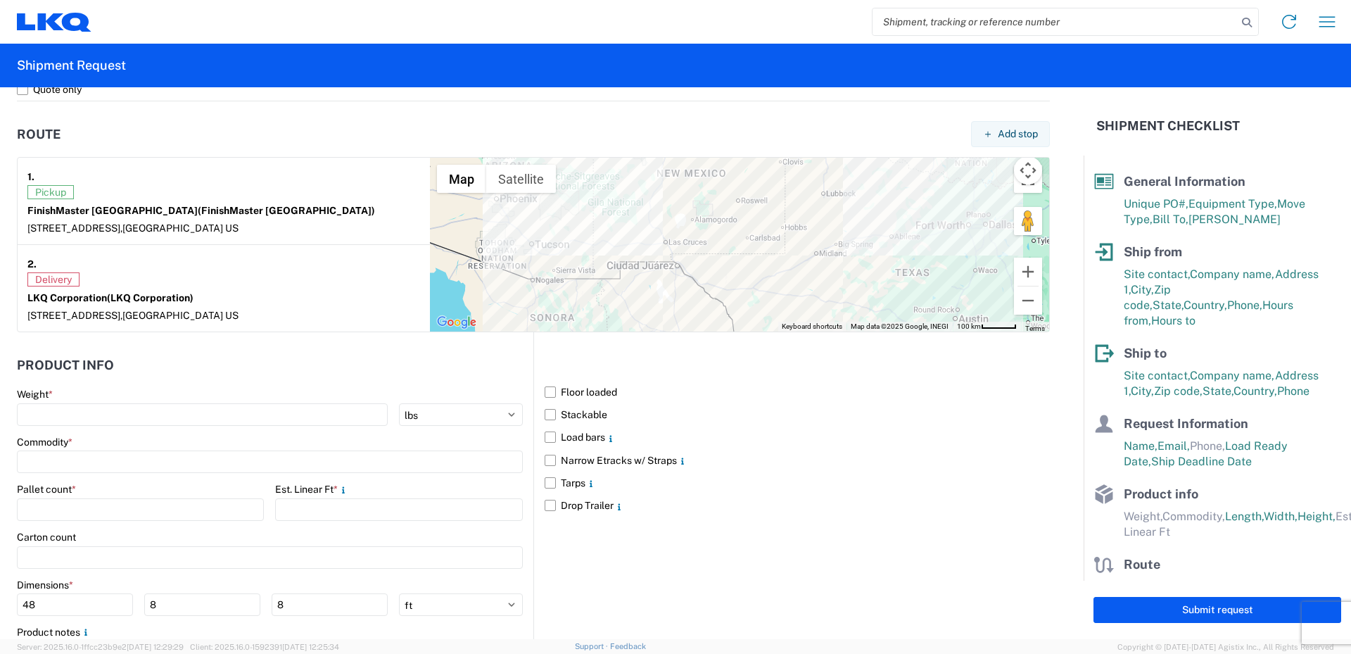
scroll to position [1055, 0]
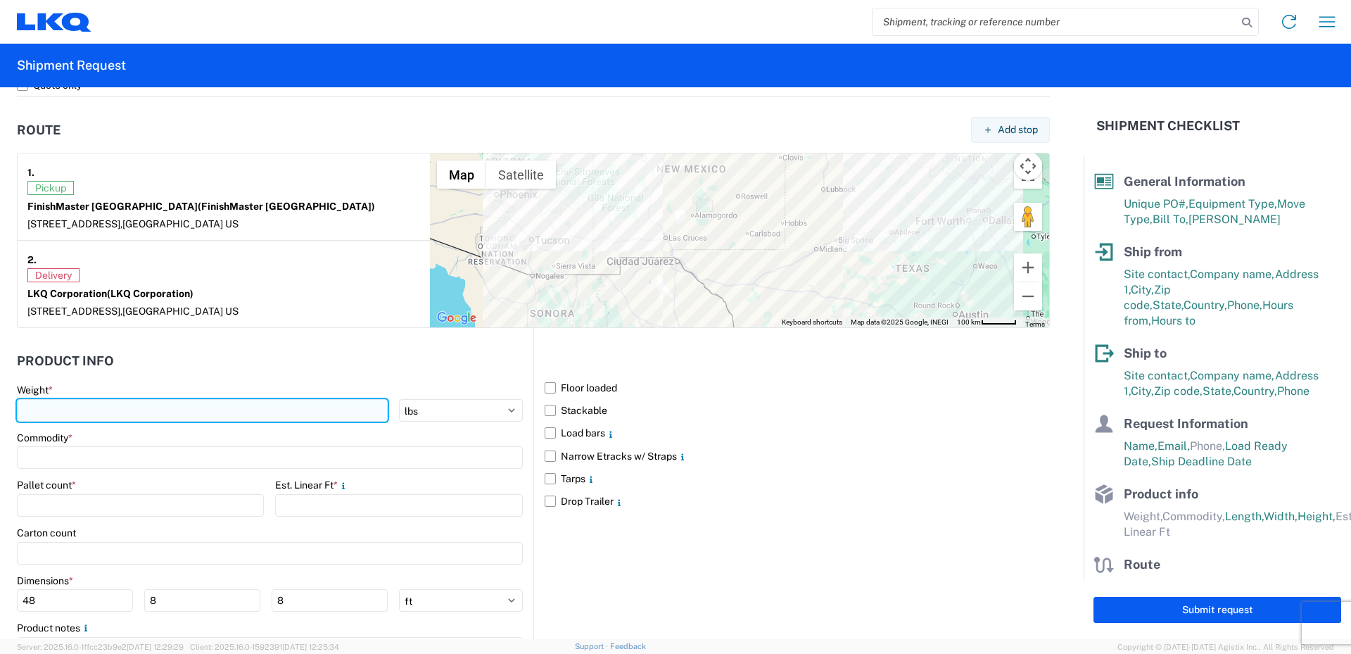
click at [48, 409] on input "number" at bounding box center [202, 410] width 371 height 23
type input "13703"
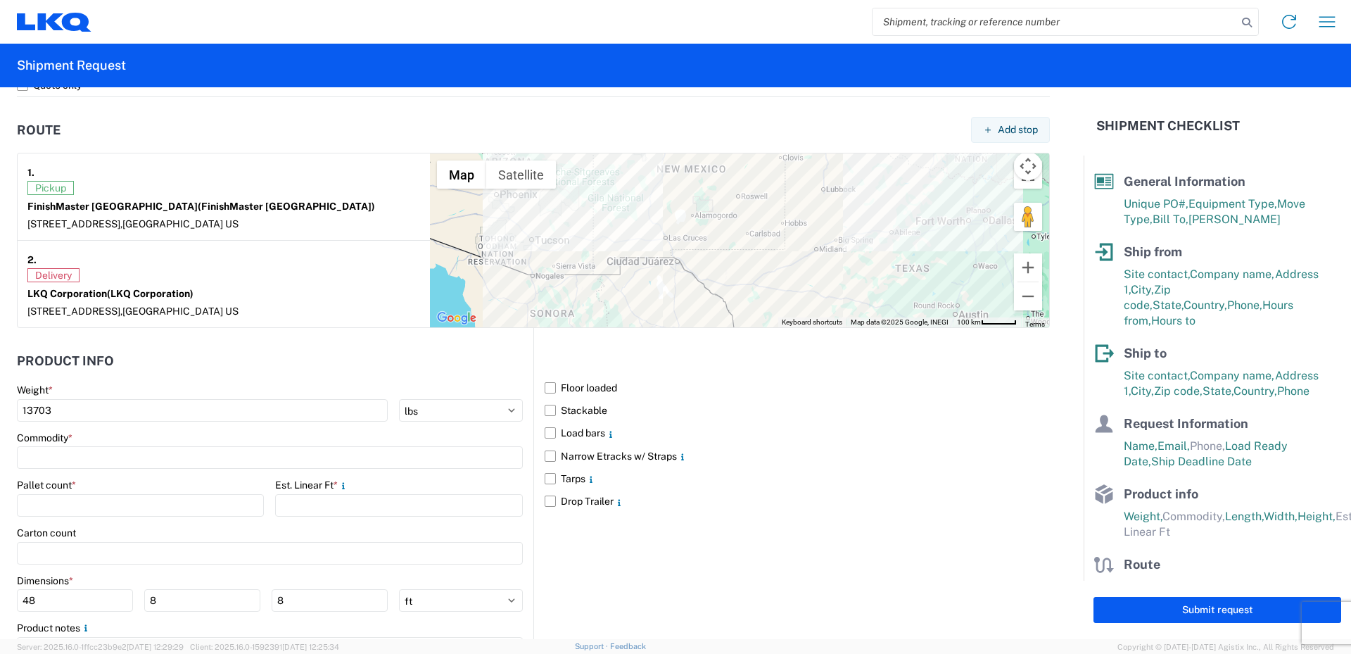
click at [79, 432] on div "Commodity *" at bounding box center [270, 437] width 506 height 13
click at [106, 458] on input at bounding box center [270, 457] width 506 height 23
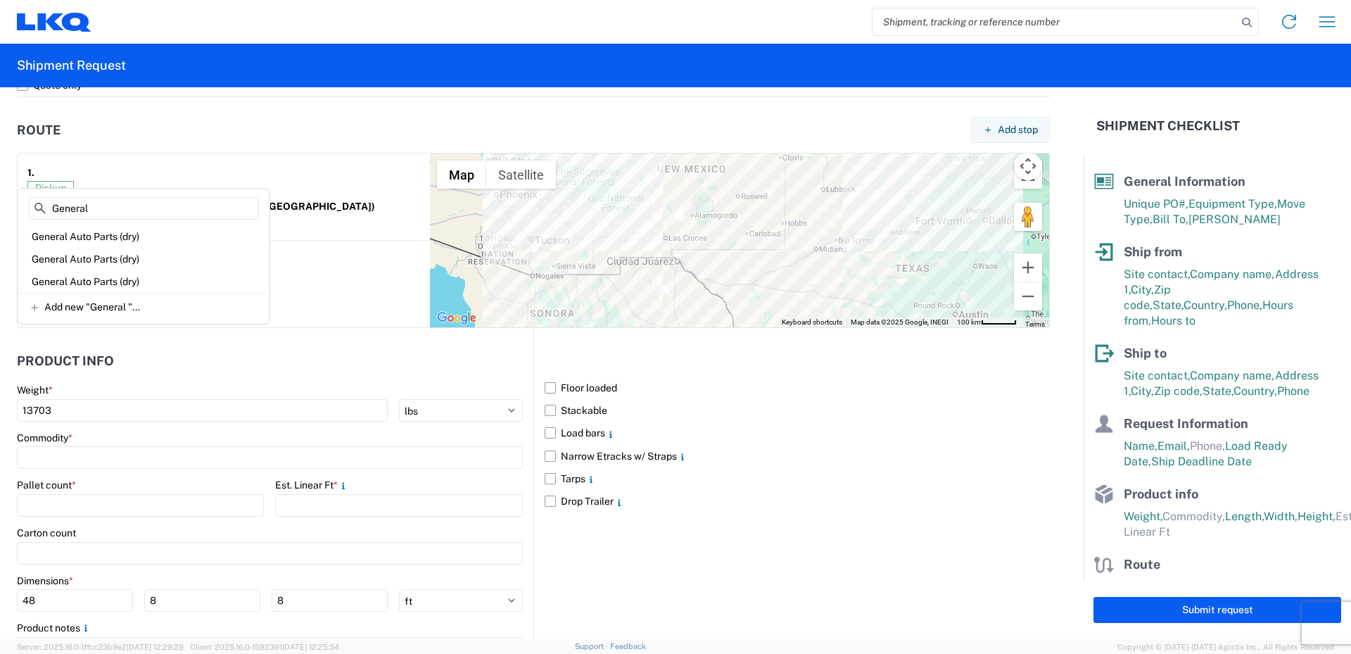
scroll to position [0, 0]
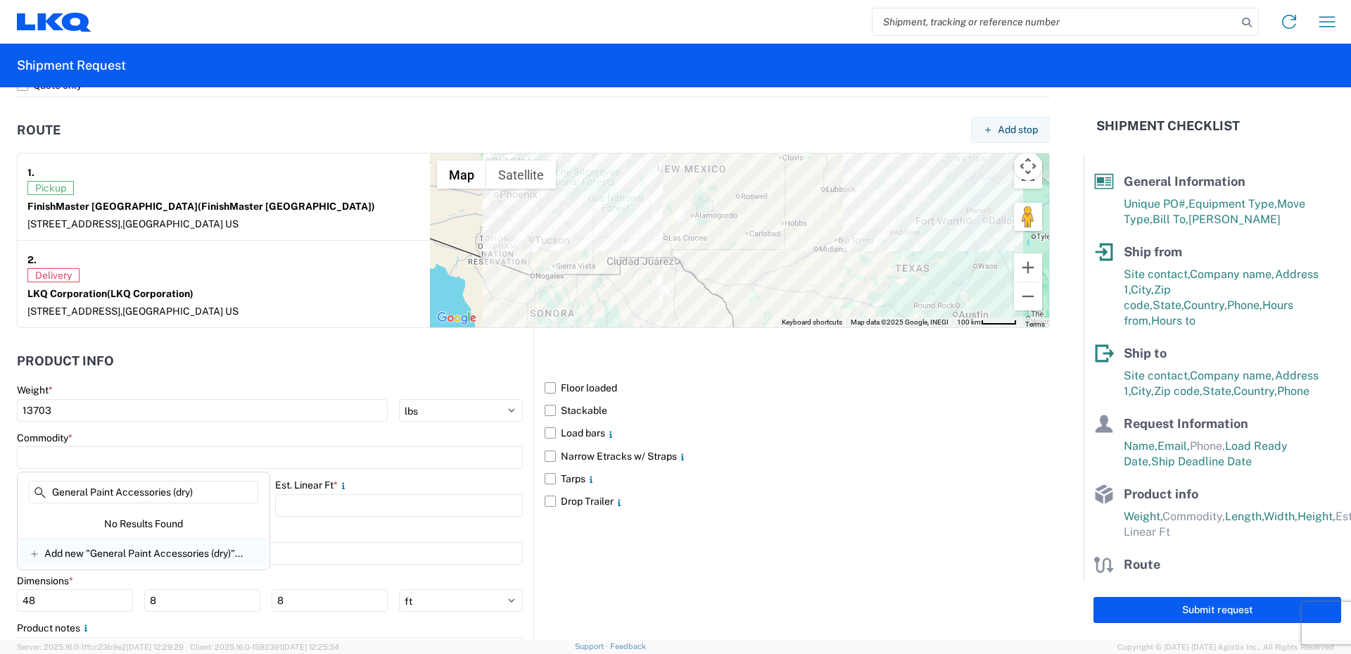
type input "General Paint Accessories (dry)"
click at [38, 554] on icon at bounding box center [34, 553] width 11 height 11
type input "General Paint Accessories (dry)"
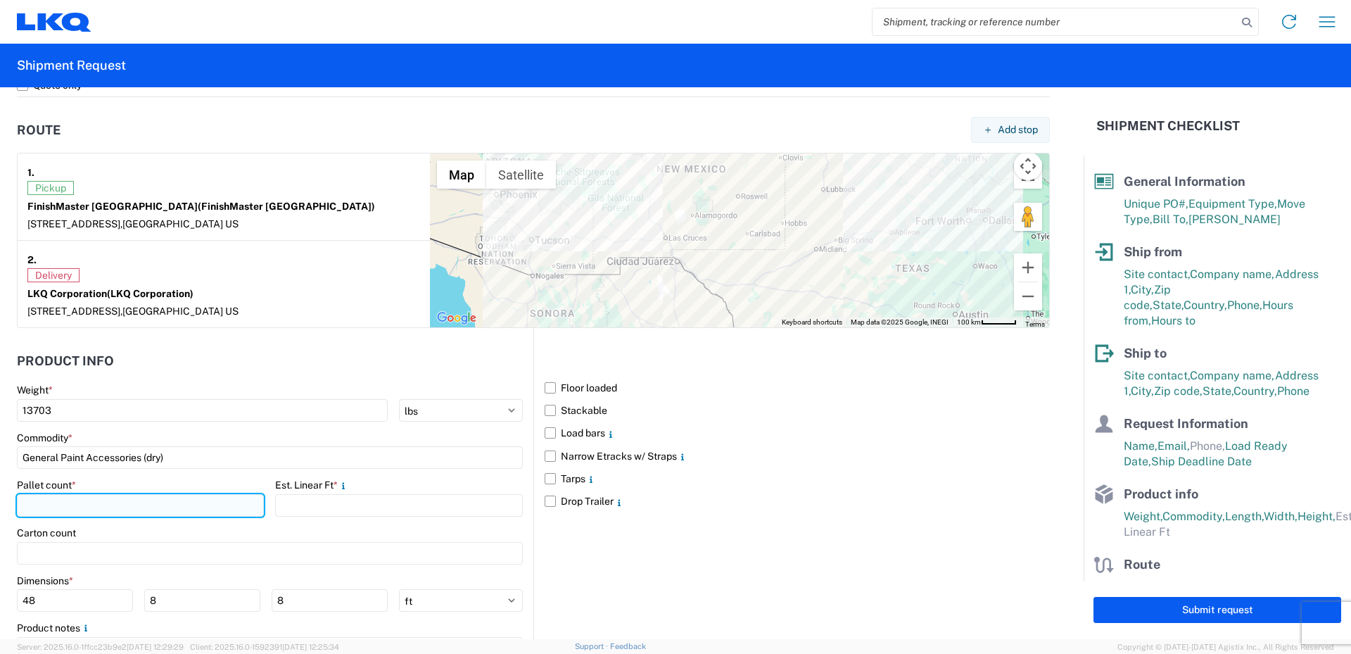
click at [49, 503] on input "number" at bounding box center [140, 505] width 247 height 23
type input "10"
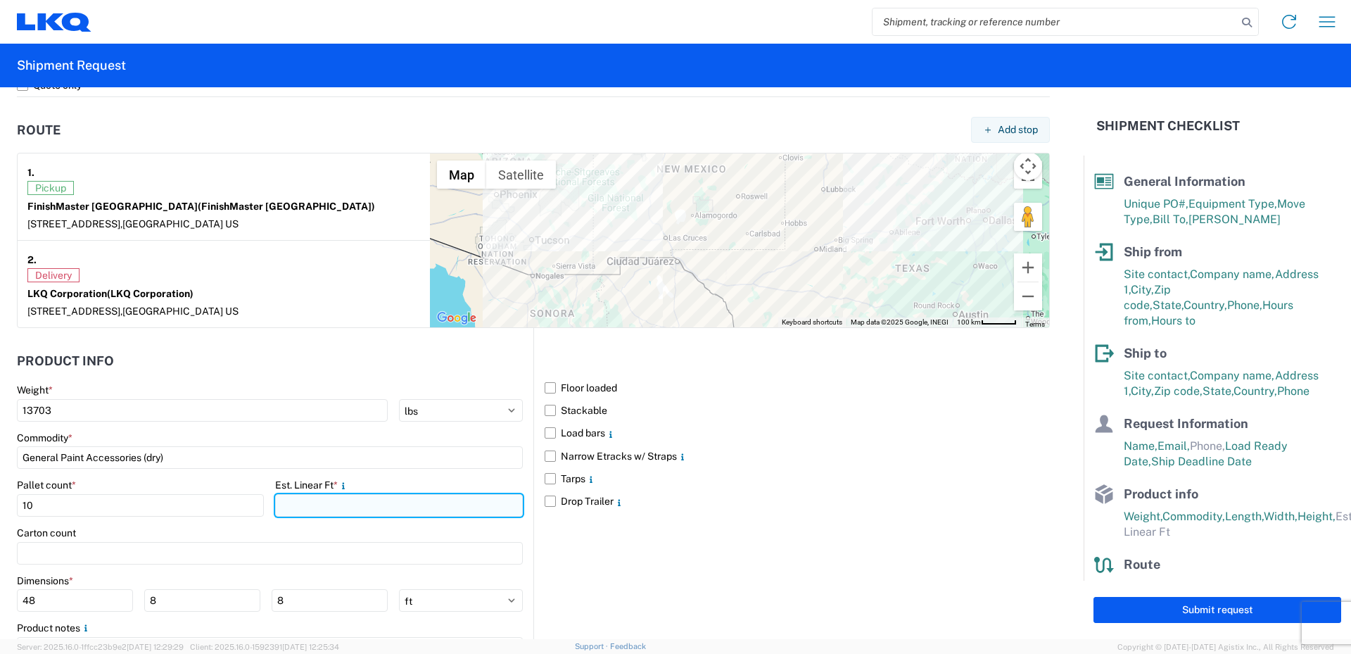
click at [307, 507] on input "number" at bounding box center [398, 505] width 247 height 23
type input "20"
click at [257, 475] on main "Weight * 13703 kgs lbs Commodity * General Paint Accessories (dry) Pallet count…" at bounding box center [275, 538] width 516 height 310
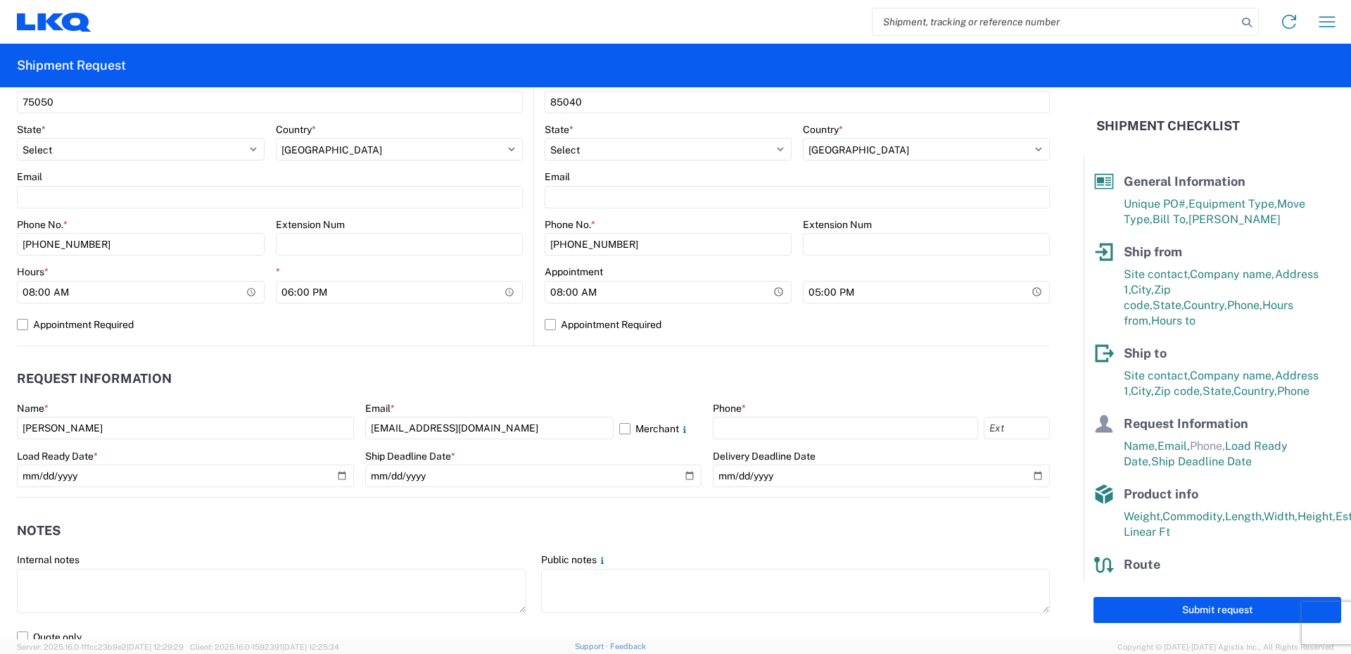
scroll to position [503, 0]
click at [736, 429] on input "text" at bounding box center [845, 428] width 265 height 23
type input "469-540-7041"
click at [843, 387] on header "Request Information" at bounding box center [533, 380] width 1033 height 32
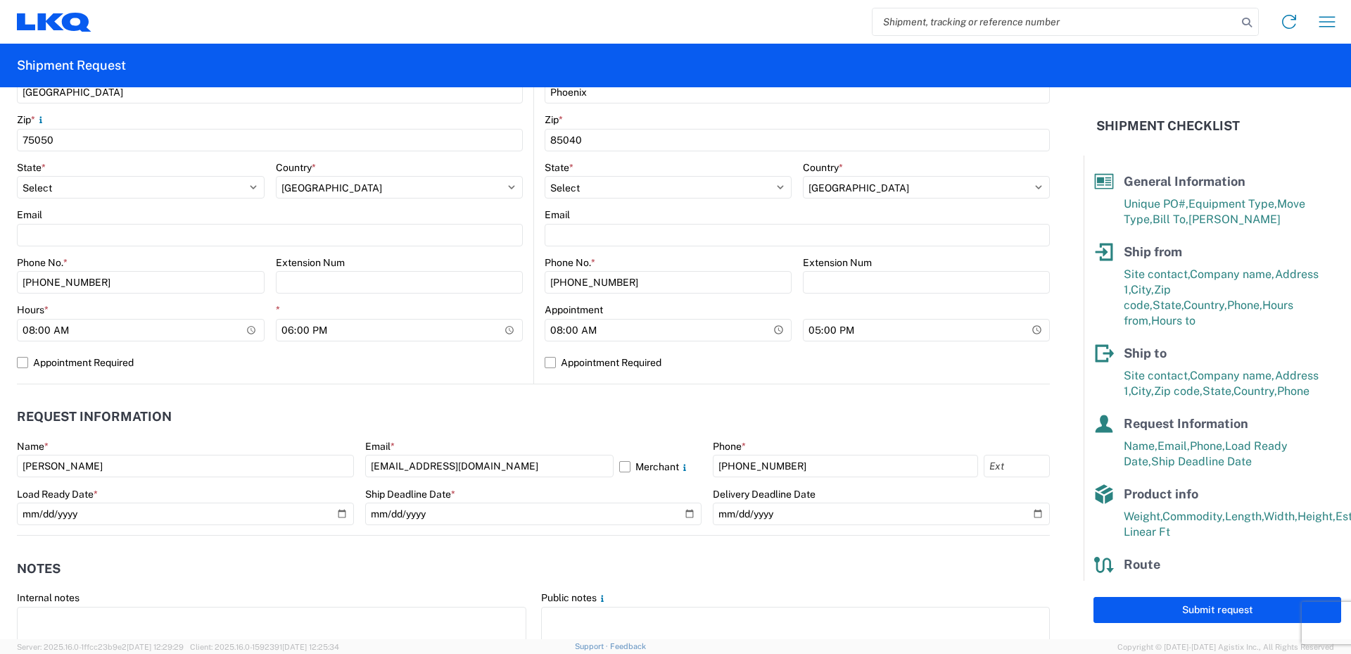
scroll to position [433, 0]
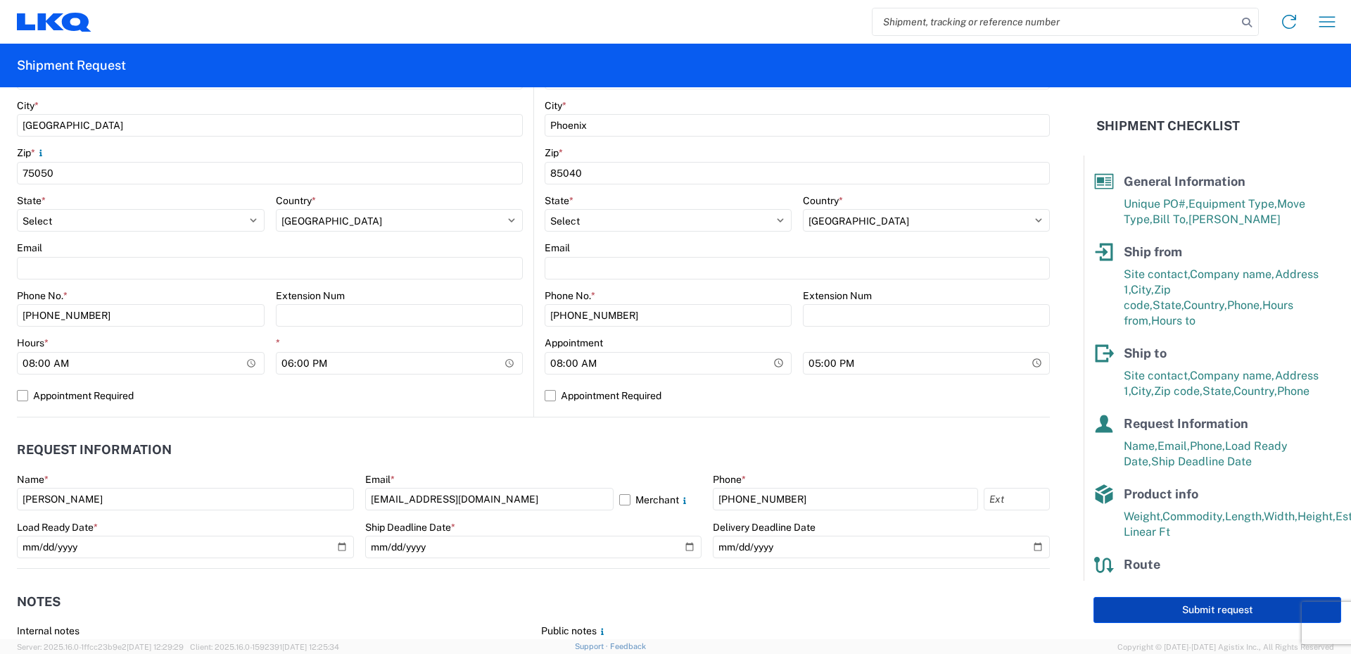
click at [1209, 611] on button "Submit request" at bounding box center [1217, 610] width 248 height 26
select select "US"
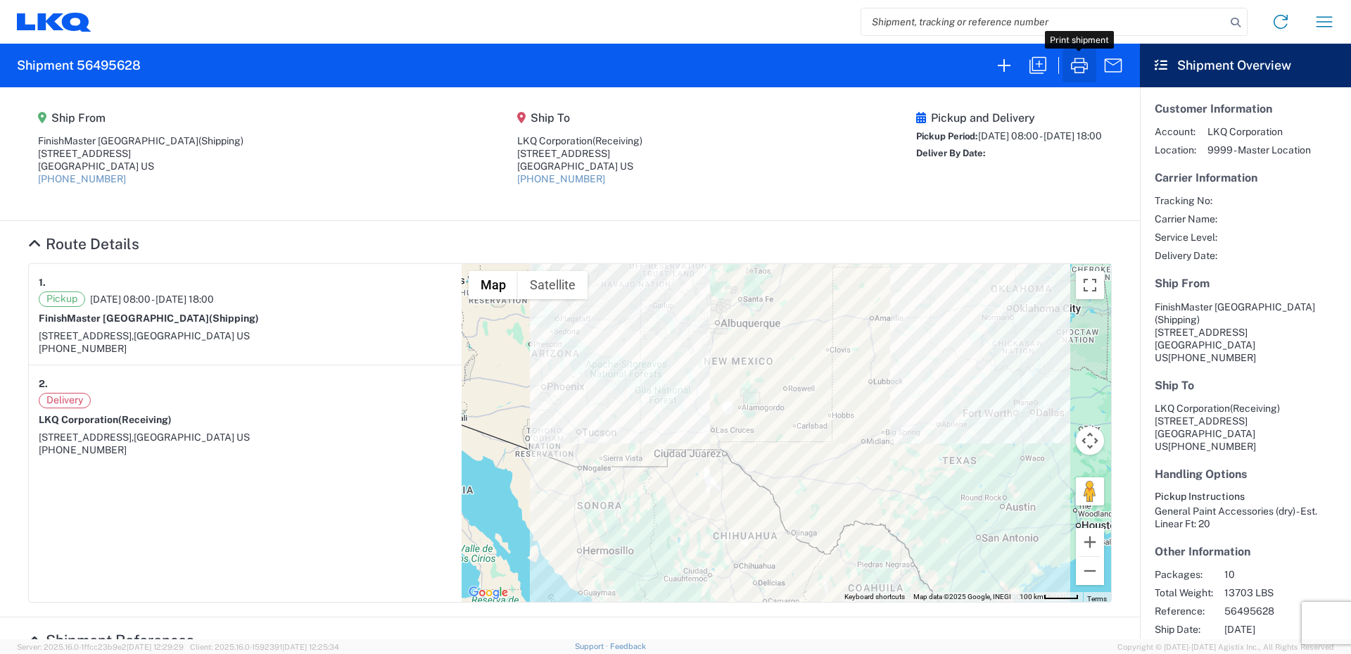
click at [1080, 66] on icon "button" at bounding box center [1079, 65] width 23 height 23
